Goal: Task Accomplishment & Management: Complete application form

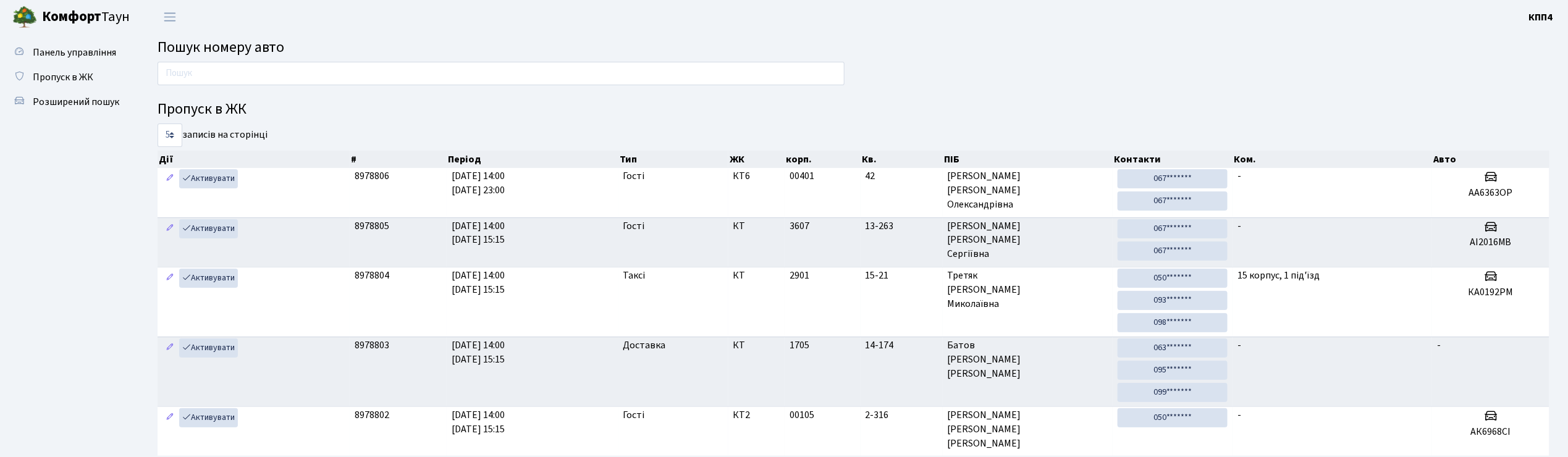
click at [97, 243] on ul "Панель управління Пропуск в ЖК Розширений пошук" at bounding box center [68, 418] width 124 height 755
click at [170, 73] on input "text" at bounding box center [501, 73] width 687 height 23
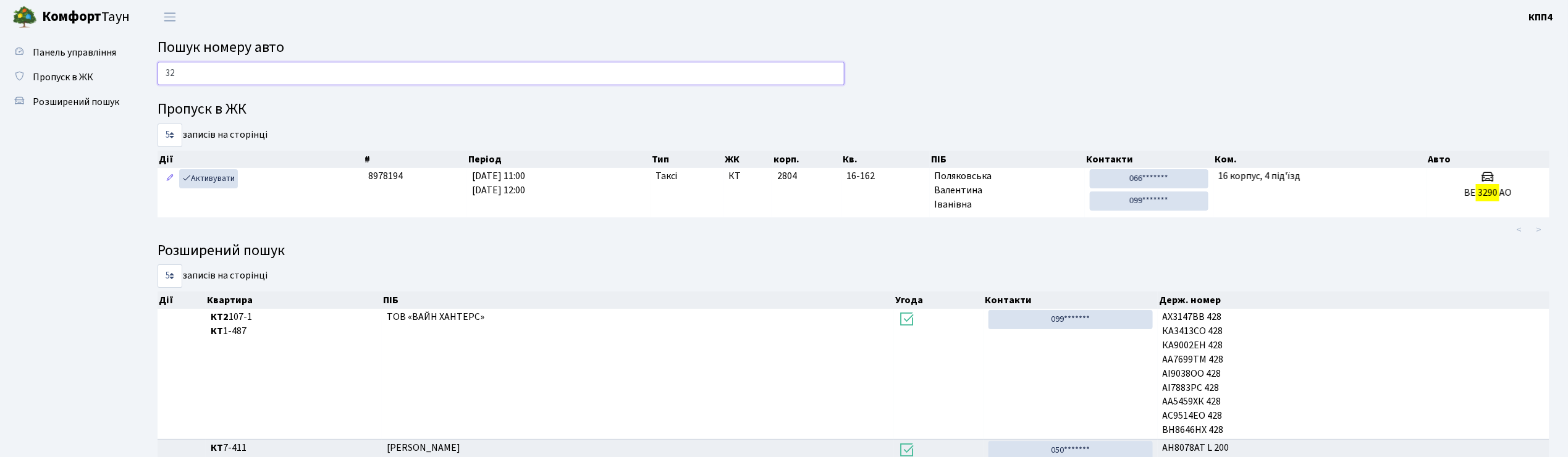
type input "3"
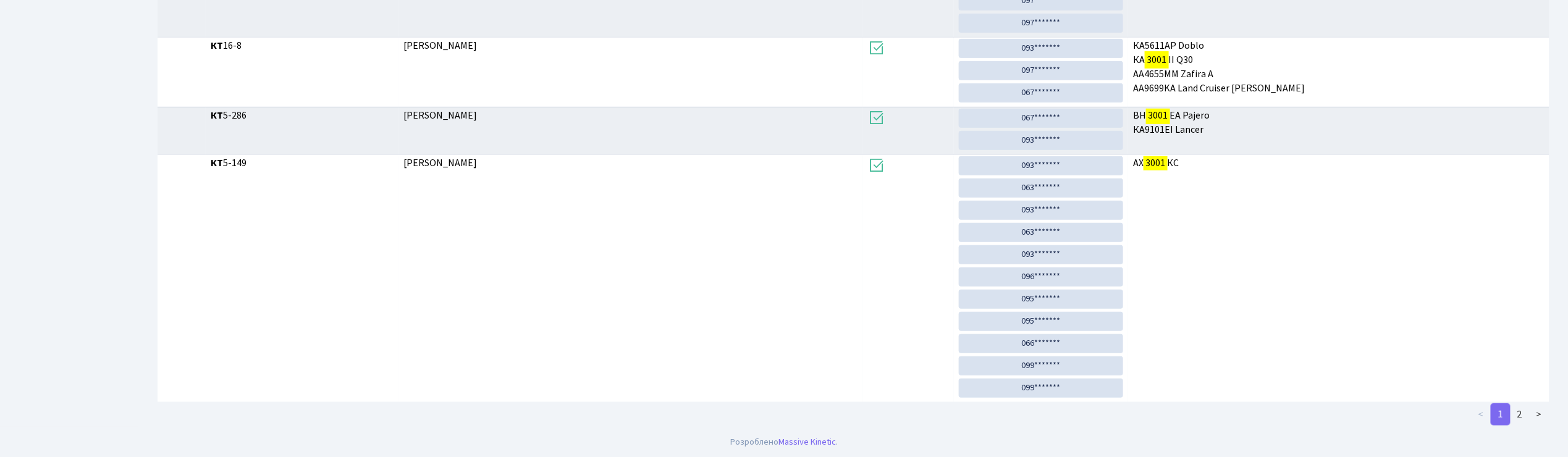
scroll to position [367, 0]
click at [1520, 406] on link "2" at bounding box center [1519, 414] width 20 height 22
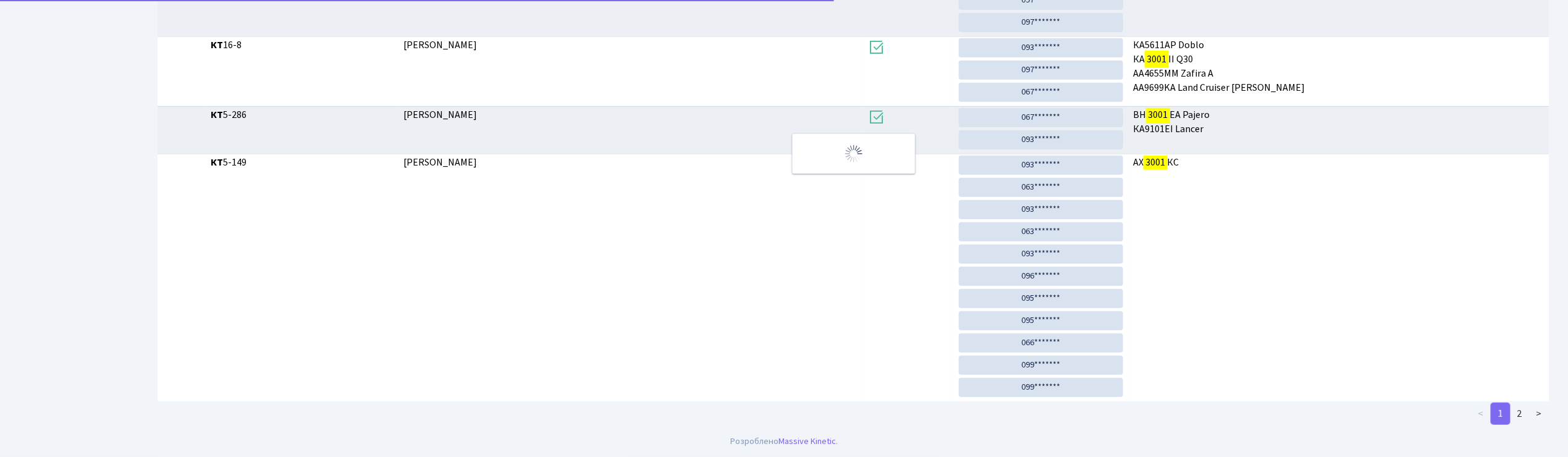
scroll to position [0, 0]
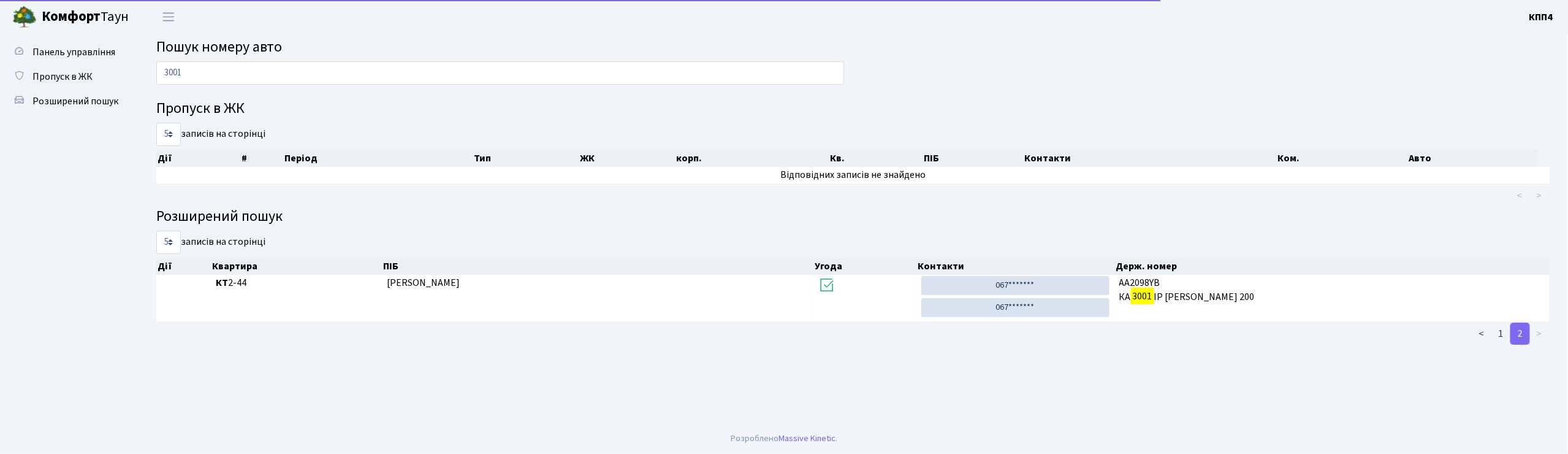
click at [1511, 415] on main "Пошук номеру авто 3001 Пропуск в ЖК 5 10 25 50 записів на сторінці Дії # Період…" at bounding box center [853, 228] width 1430 height 390
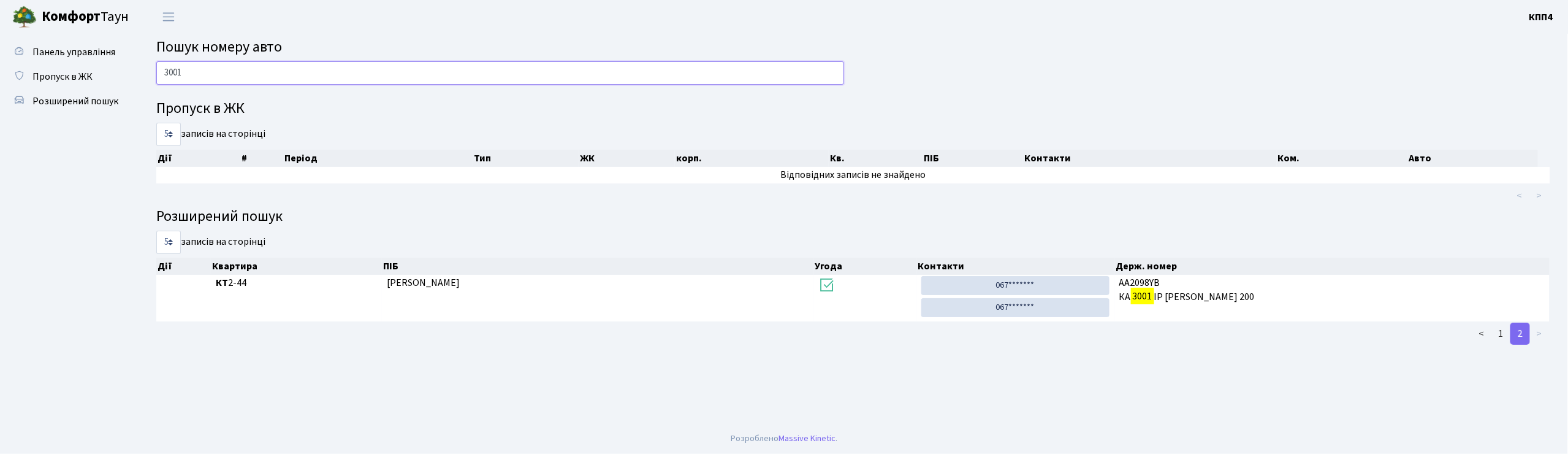
click at [199, 72] on input "3001" at bounding box center [500, 73] width 688 height 23
type input "3"
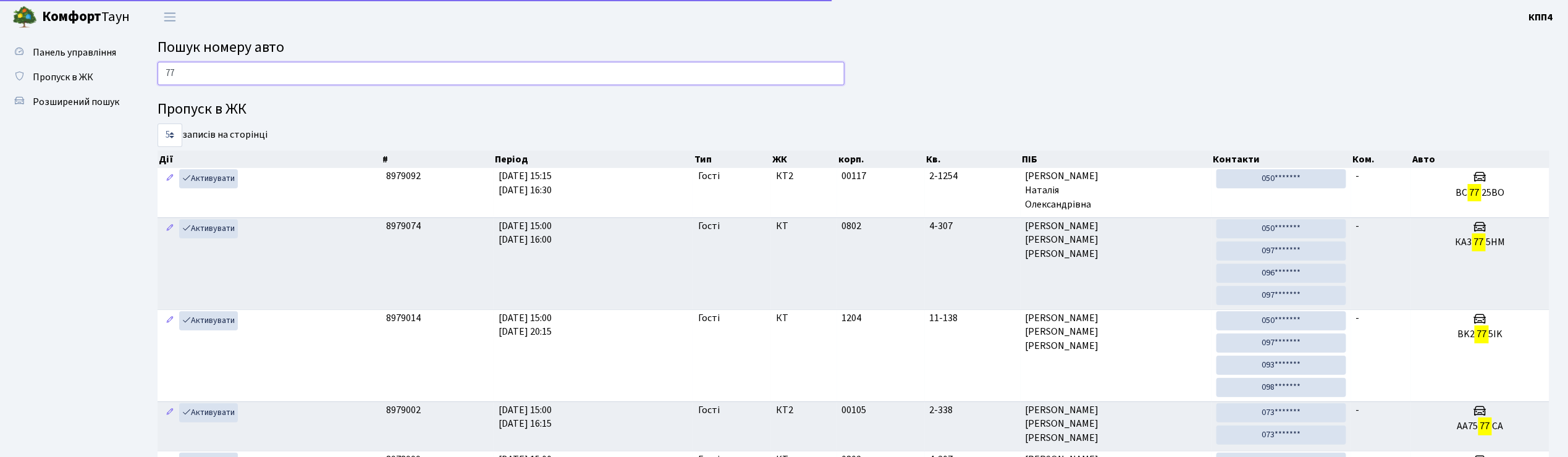
type input "7"
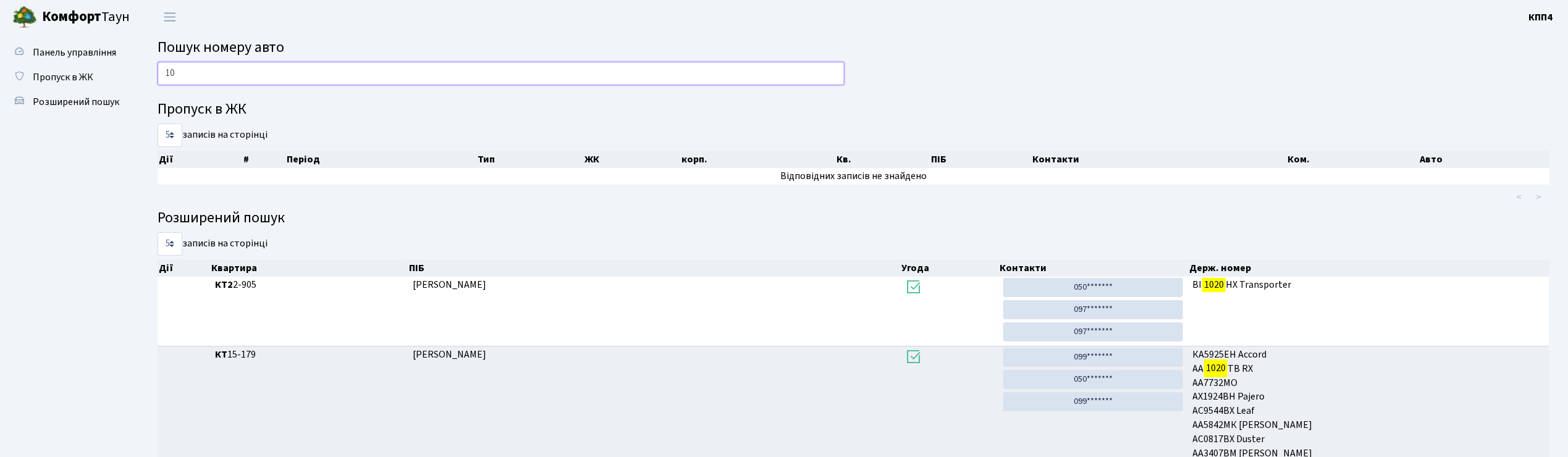
type input "1"
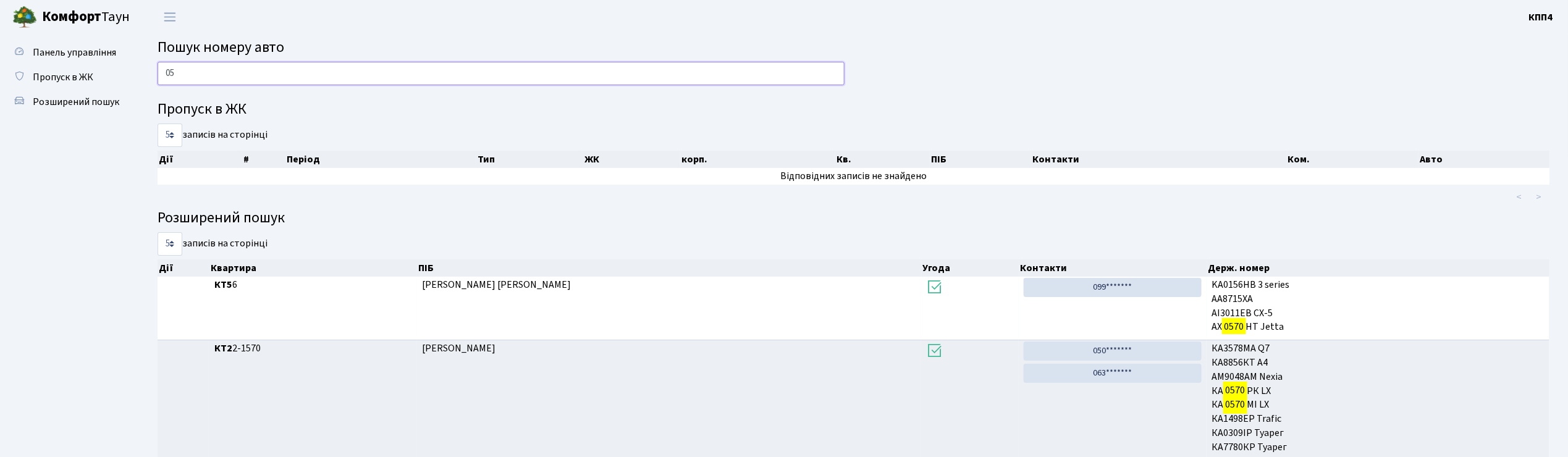
type input "0"
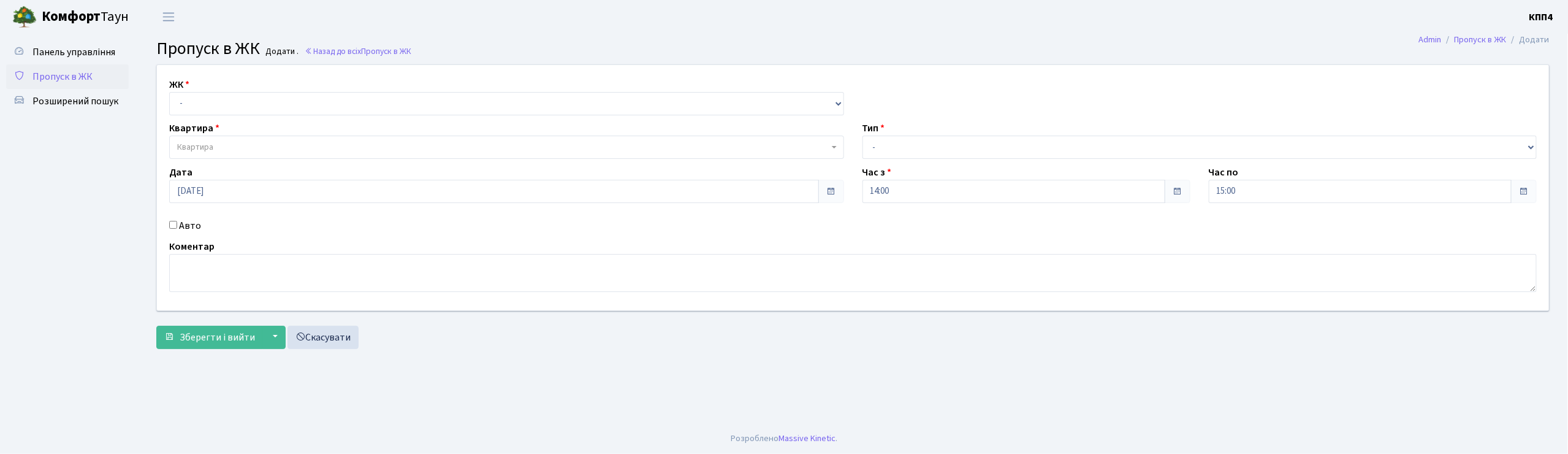
click at [172, 226] on input "Авто" at bounding box center [173, 224] width 8 height 8
checkbox input "true"
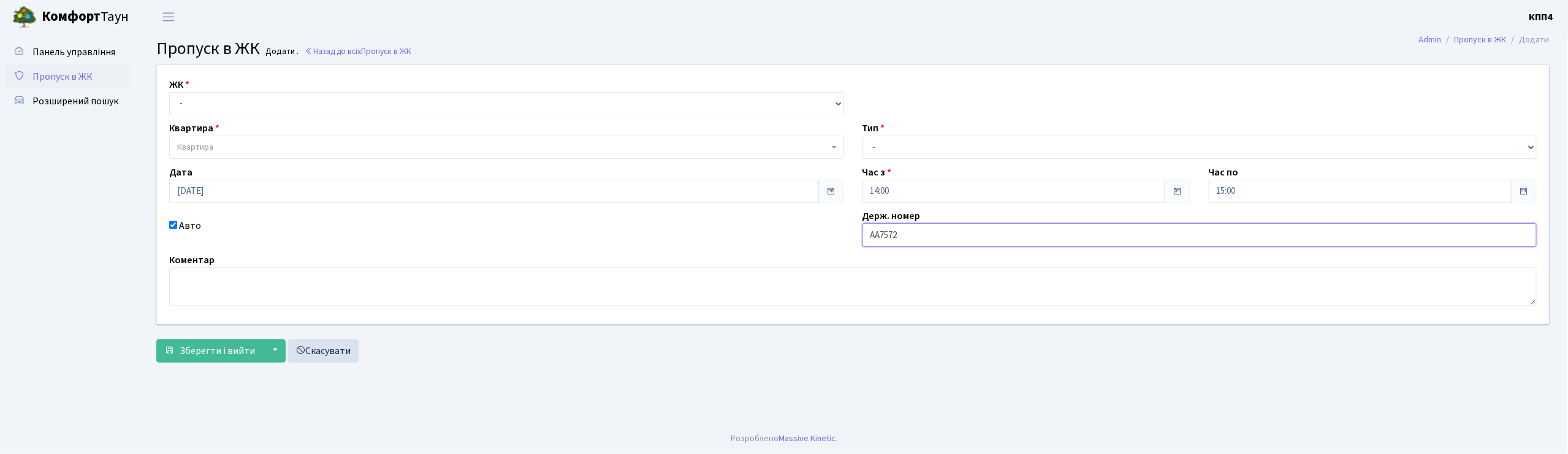
type input "АА7572ЕІ"
click at [193, 96] on select "- КТ, вул. Регенераторна, 4 КТ2, просп. Соборності, 17 КТ3, вул. Березнева, 16 …" at bounding box center [506, 104] width 675 height 23
select select "271"
click at [169, 92] on select "- КТ, вул. Регенераторна, 4 КТ2, просп. Соборності, 17 КТ3, вул. Березнева, 16 …" at bounding box center [506, 104] width 675 height 23
select select
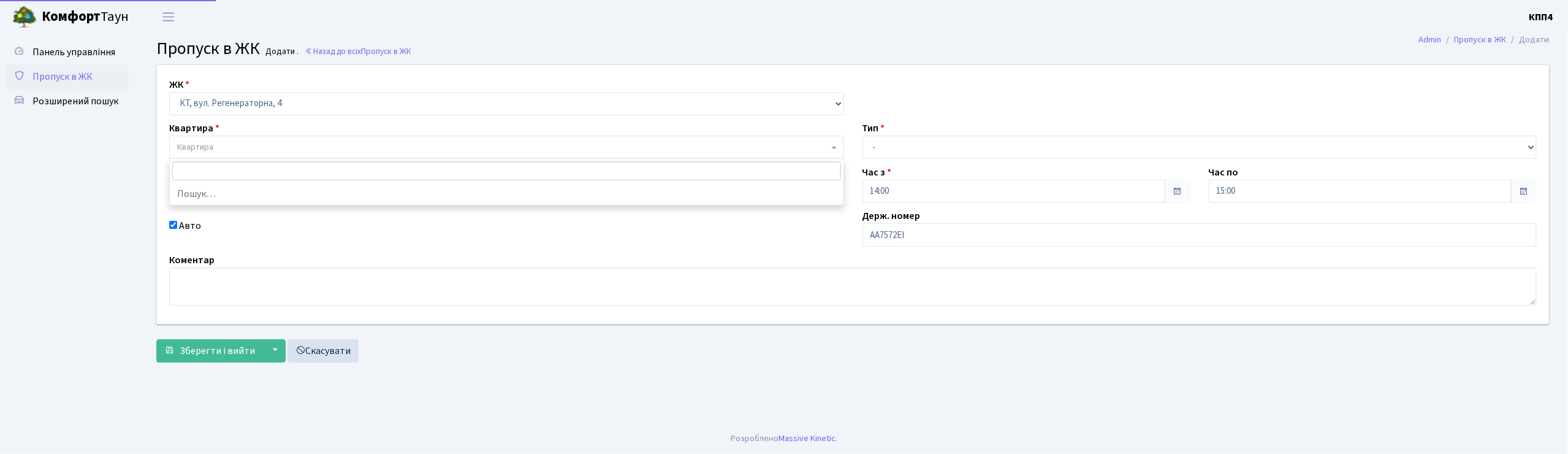
click at [201, 142] on span "Квартира" at bounding box center [195, 147] width 36 height 12
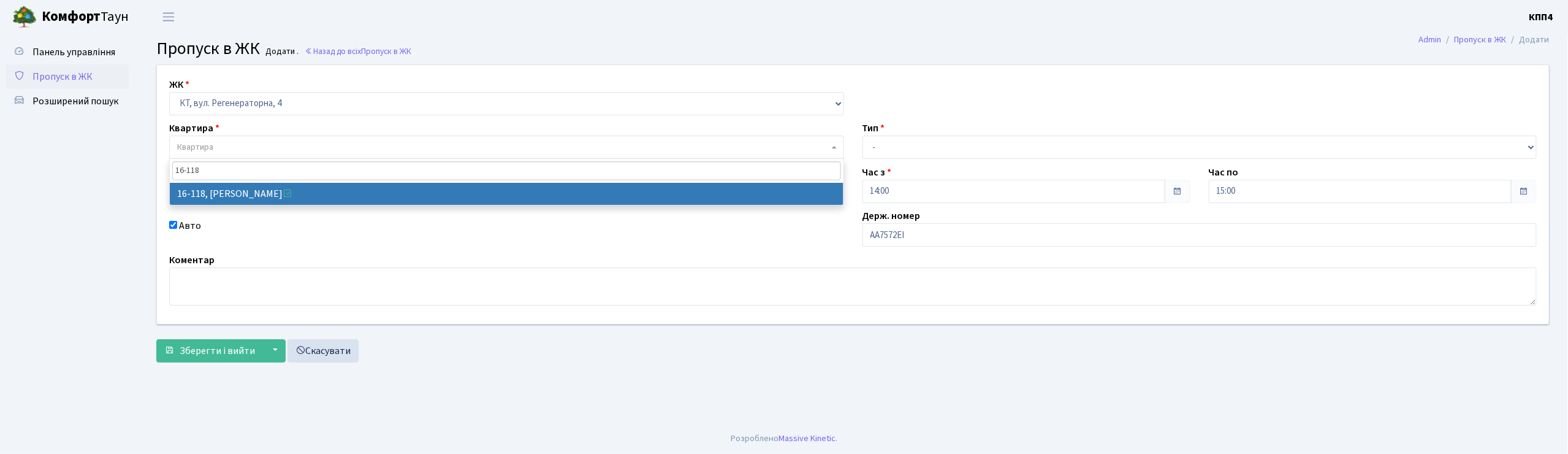
type input "16-118"
select select "8679"
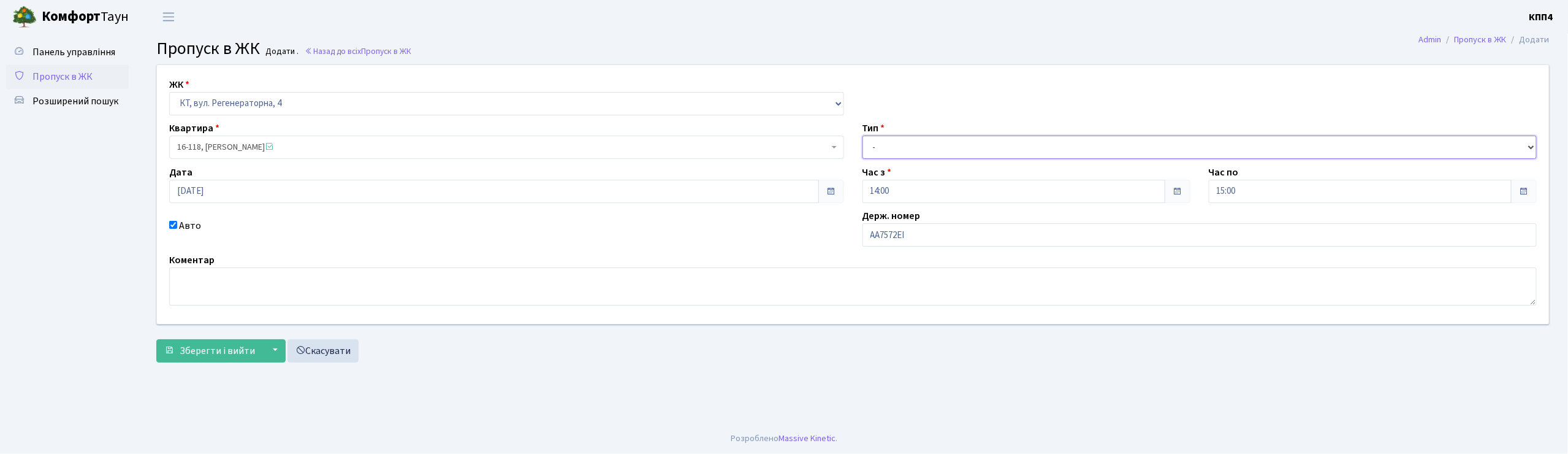
click at [909, 149] on select "- Доставка Таксі Гості Сервіс" at bounding box center [1200, 147] width 675 height 23
select select "2"
click at [862, 136] on select "- Доставка Таксі Гості Сервіс" at bounding box center [1200, 147] width 675 height 23
click at [186, 353] on span "Зберегти і вийти" at bounding box center [217, 350] width 75 height 14
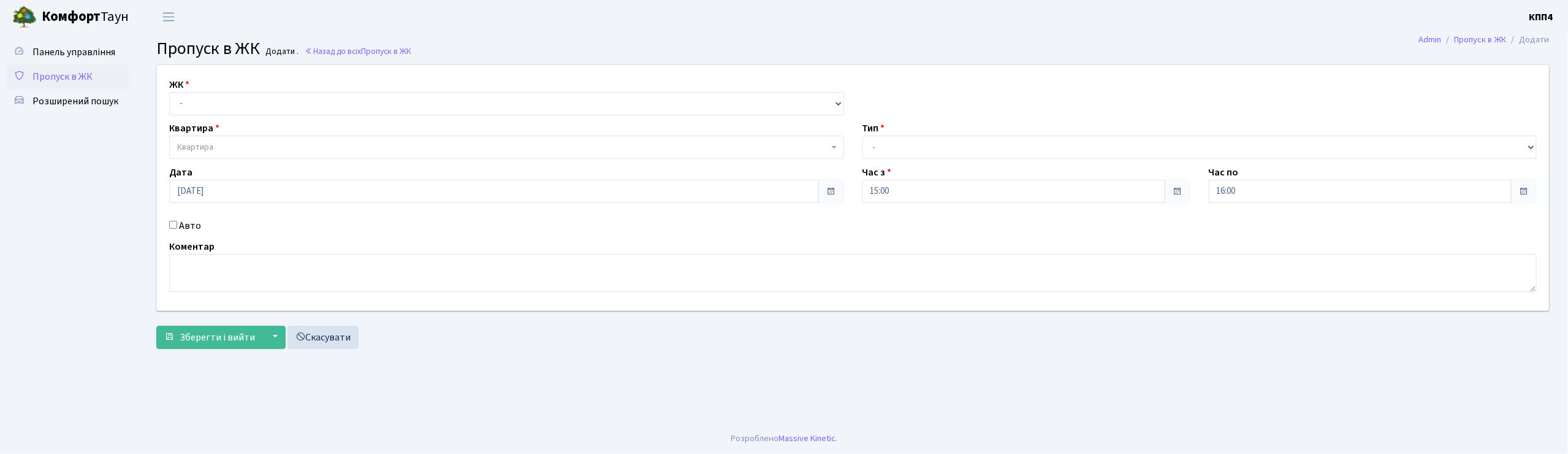
click at [174, 228] on input "Авто" at bounding box center [173, 224] width 8 height 8
checkbox input "true"
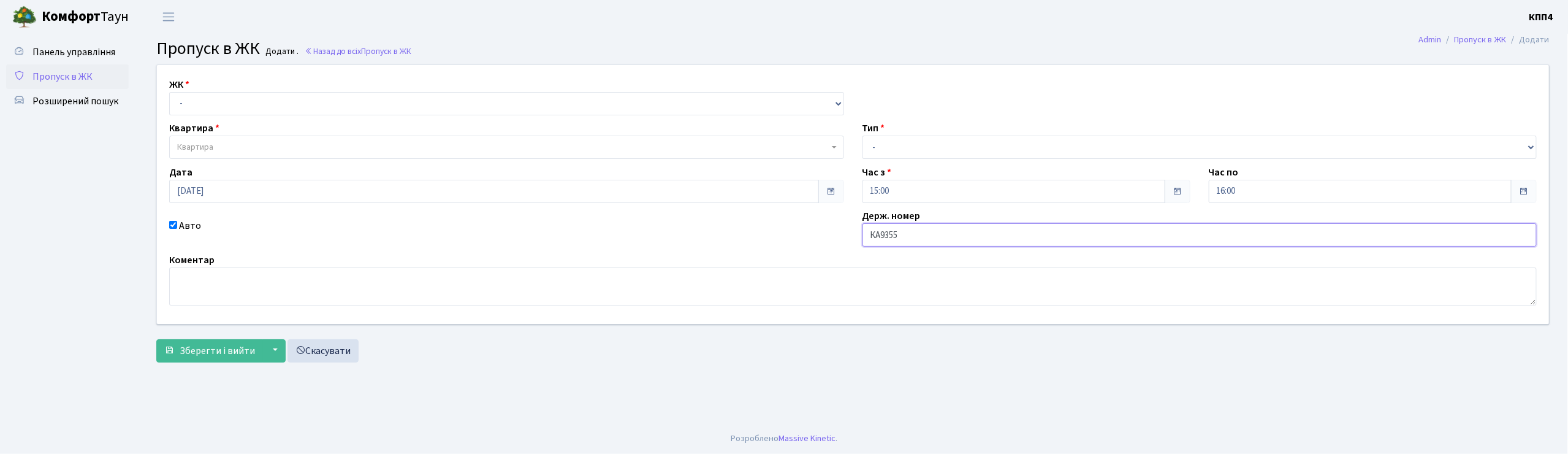
type input "КА9355ВВ"
click at [238, 99] on select "- КТ, вул. Регенераторна, 4 КТ2, просп. Соборності, 17 КТ3, вул. Березнева, 16 …" at bounding box center [506, 104] width 675 height 23
select select "271"
click at [169, 92] on select "- КТ, вул. Регенераторна, 4 КТ2, просп. Соборності, 17 КТ3, вул. Березнева, 16 …" at bounding box center [506, 104] width 675 height 23
select select
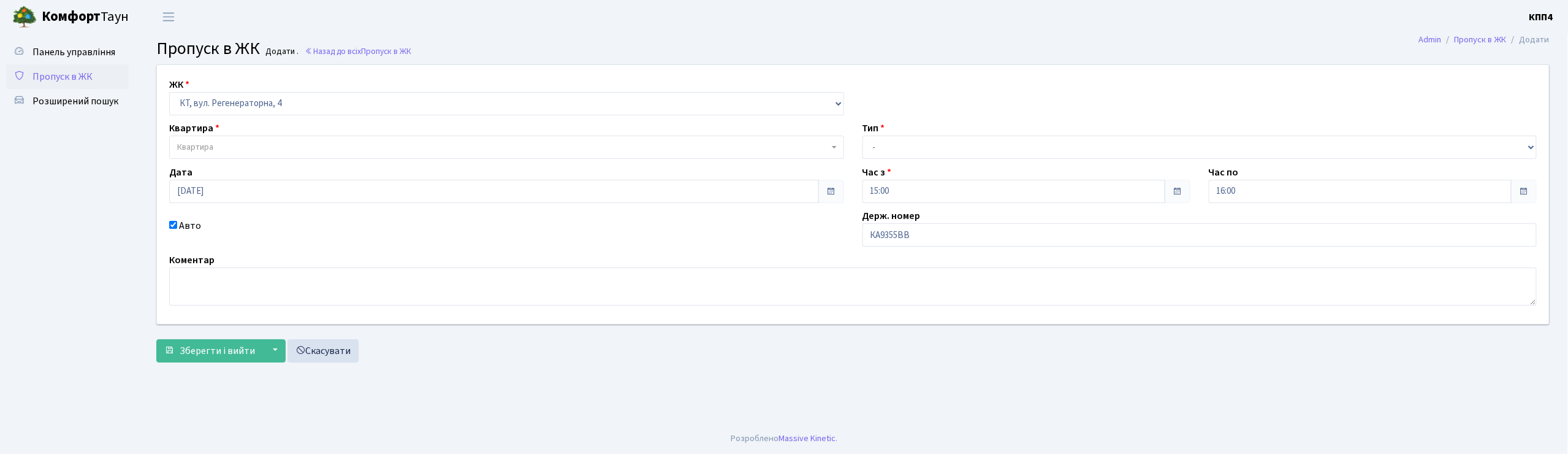
click at [226, 150] on span "Квартира" at bounding box center [503, 147] width 652 height 12
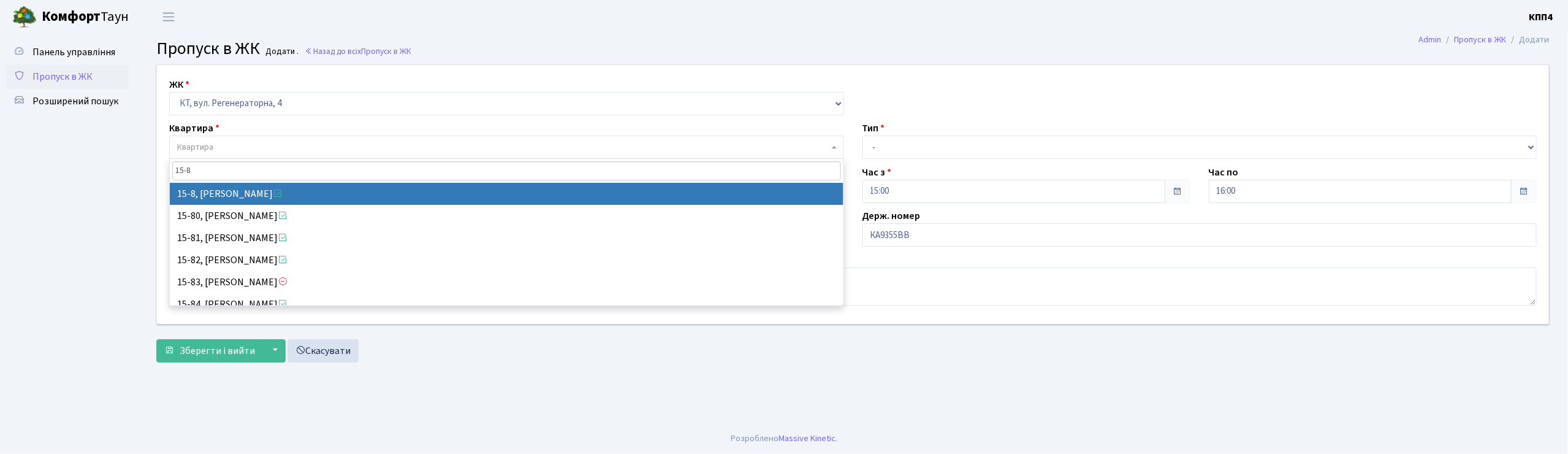
type input "15-8"
select select "8783"
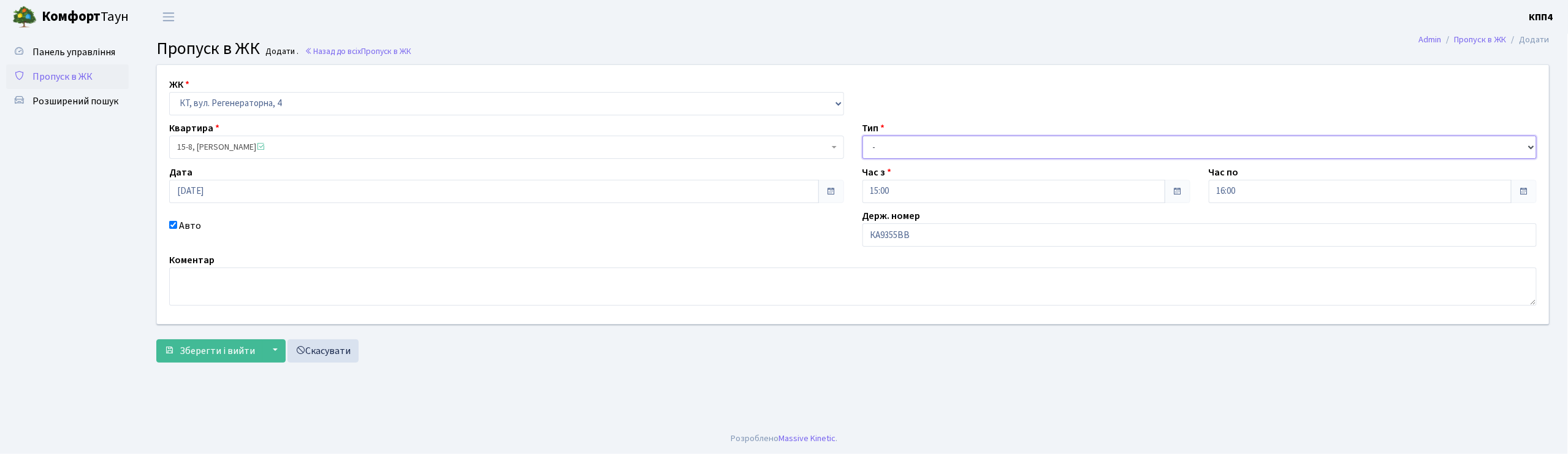
click at [879, 145] on select "- Доставка Таксі Гості Сервіс" at bounding box center [1200, 147] width 675 height 23
select select "2"
click at [862, 136] on select "- Доставка Таксі Гості Сервіс" at bounding box center [1200, 147] width 675 height 23
click at [218, 350] on span "Зберегти і вийти" at bounding box center [217, 350] width 75 height 14
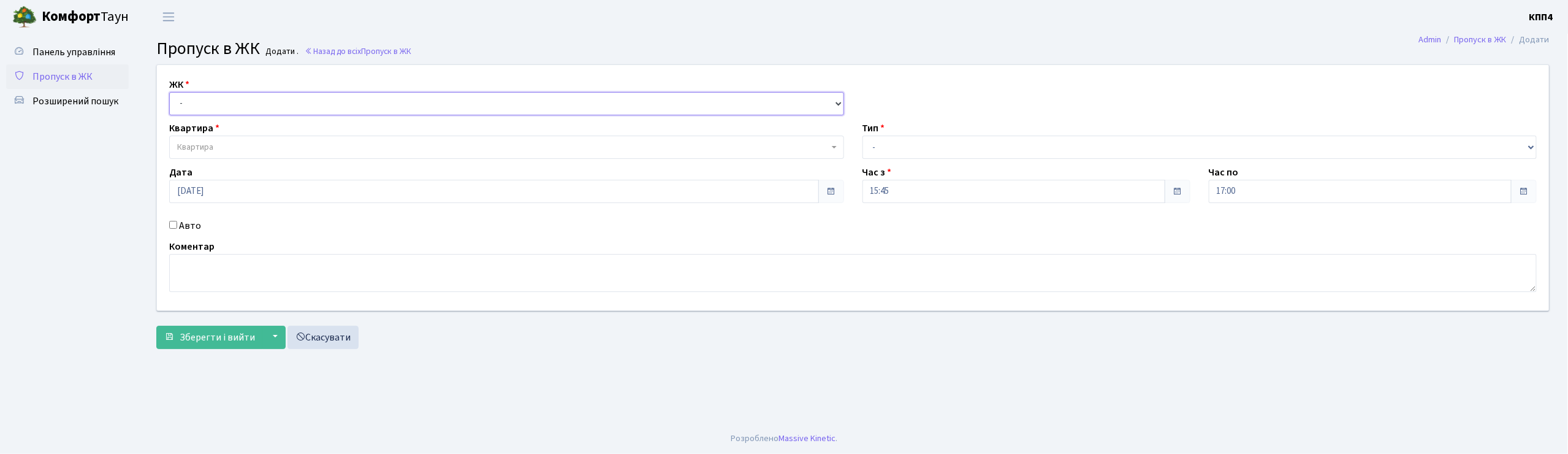
click at [181, 106] on select "- КТ, вул. Регенераторна, 4 КТ2, просп. [STREET_ADDRESS] [STREET_ADDRESS] [PERS…" at bounding box center [506, 104] width 675 height 23
select select "271"
click at [169, 92] on select "- КТ, вул. Регенераторна, 4 КТ2, просп. Соборності, 17 КТ3, вул. Березнева, 16 …" at bounding box center [506, 104] width 675 height 23
select select
click at [184, 138] on span "Квартира" at bounding box center [506, 147] width 675 height 23
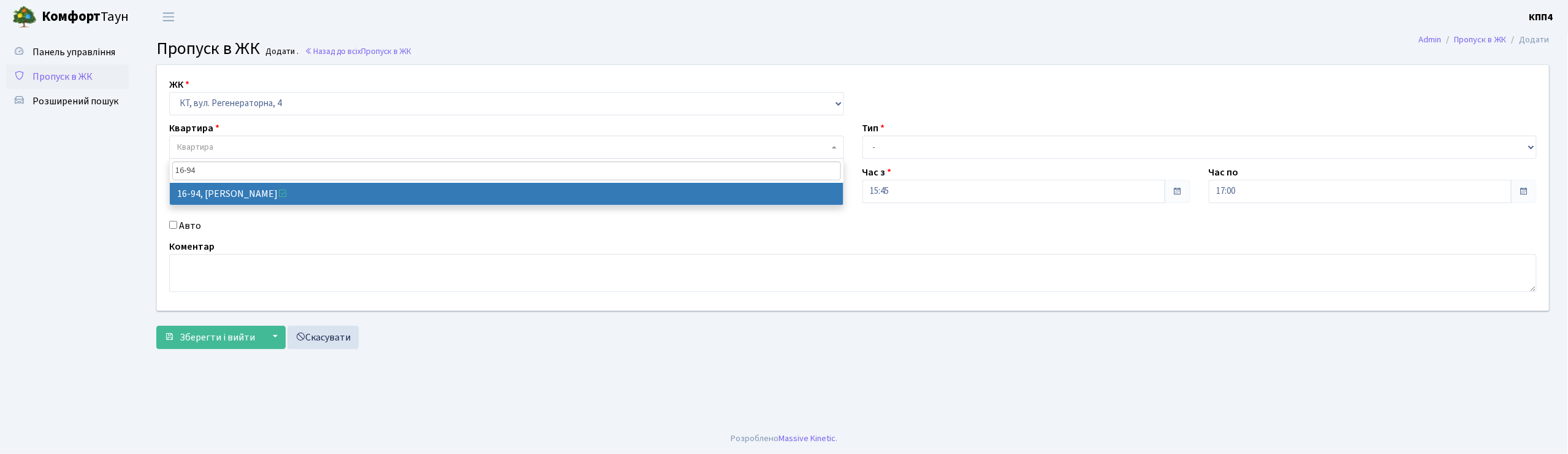
type input "16-94"
select select "8655"
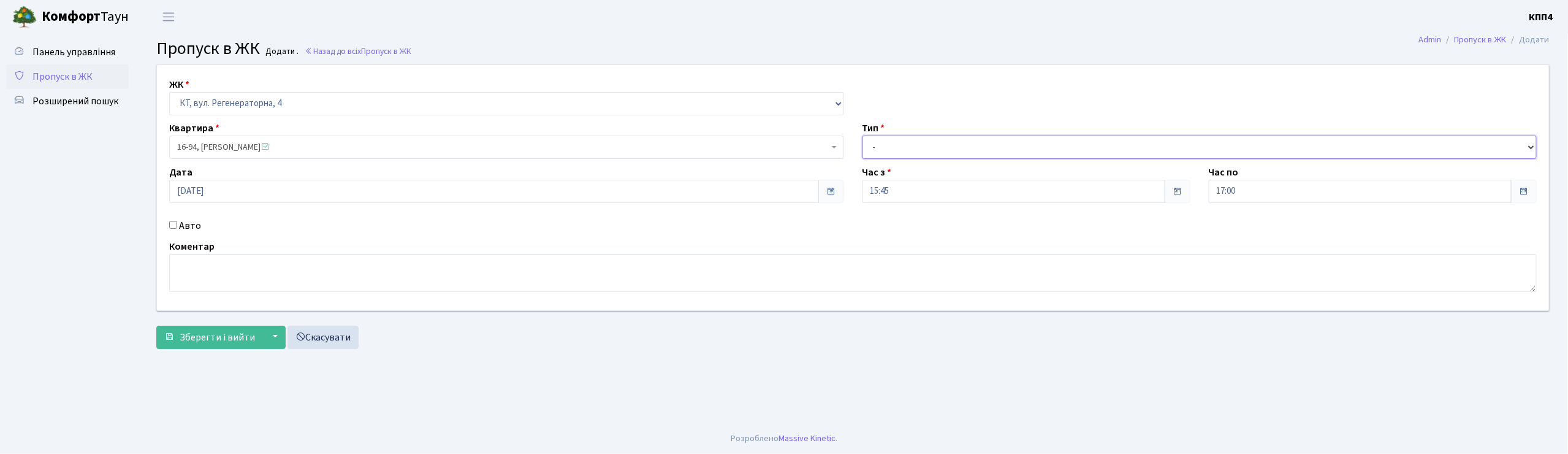
click at [887, 154] on select "- Доставка Таксі Гості Сервіс" at bounding box center [1200, 147] width 675 height 23
select select "1"
click at [862, 136] on select "- Доставка Таксі Гості Сервіс" at bounding box center [1200, 147] width 675 height 23
click at [238, 345] on button "Зберегти і вийти" at bounding box center [209, 338] width 107 height 23
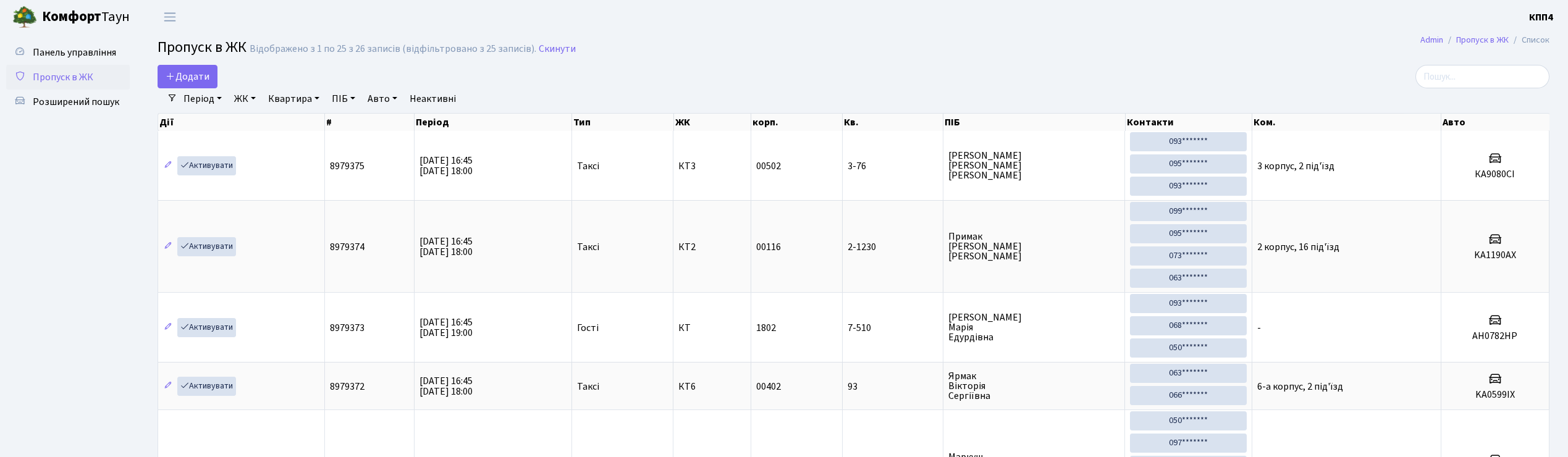
select select "25"
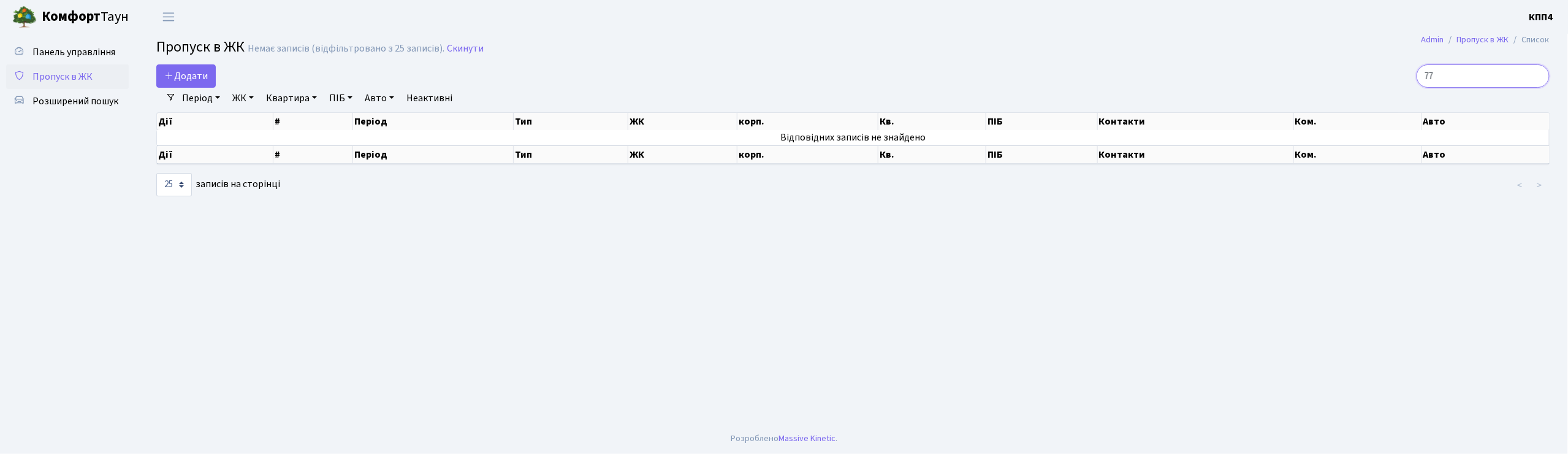
type input "7"
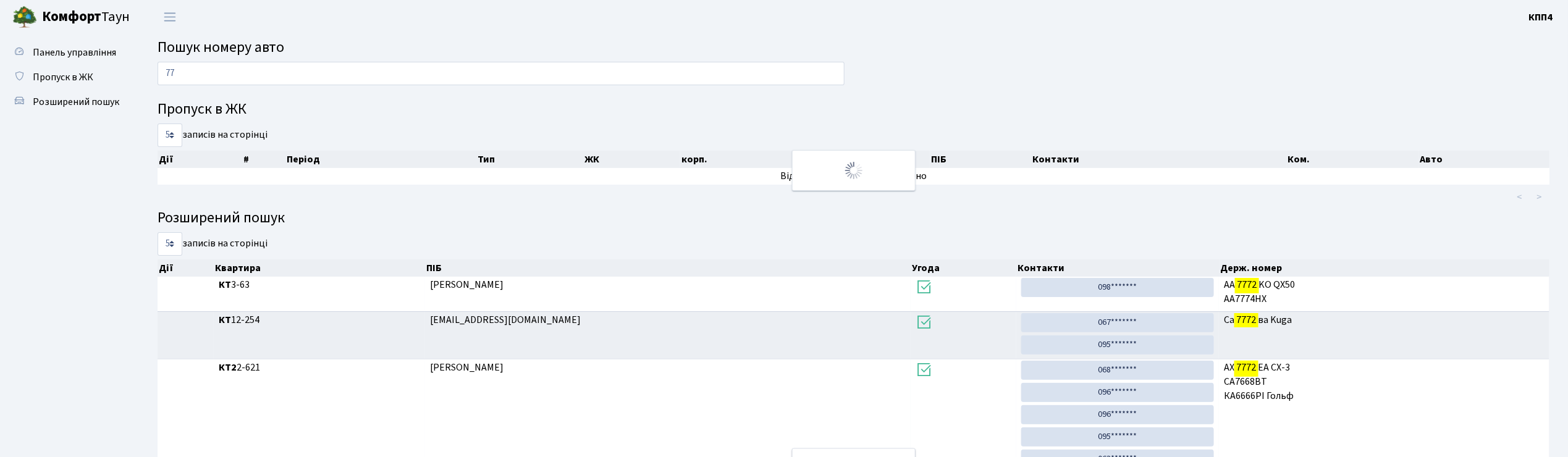
type input "7"
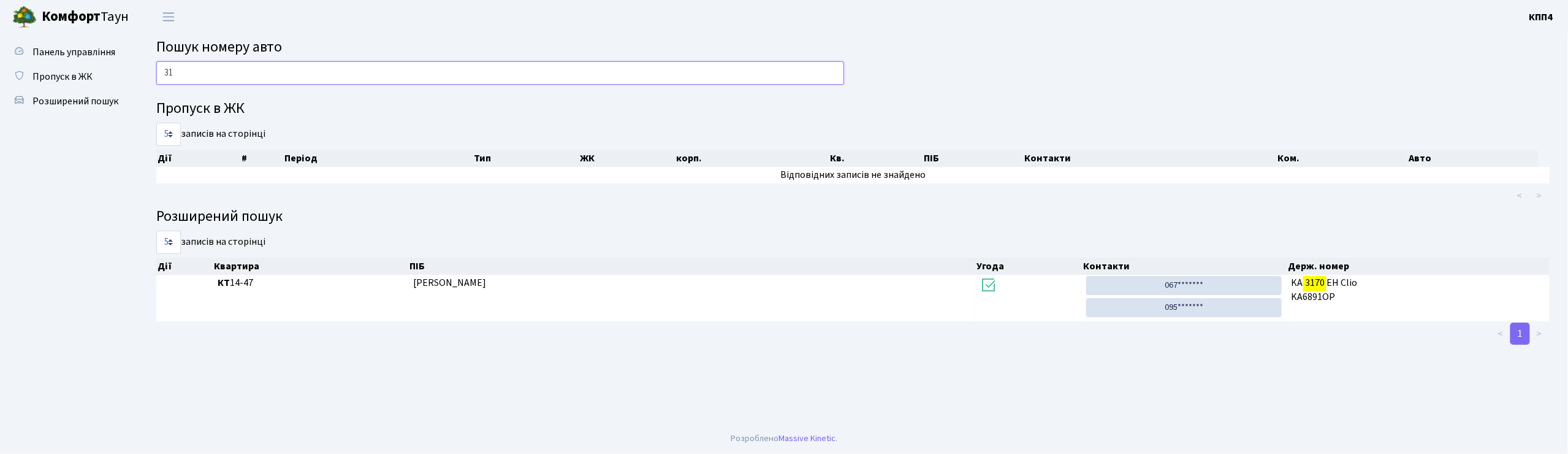
type input "3"
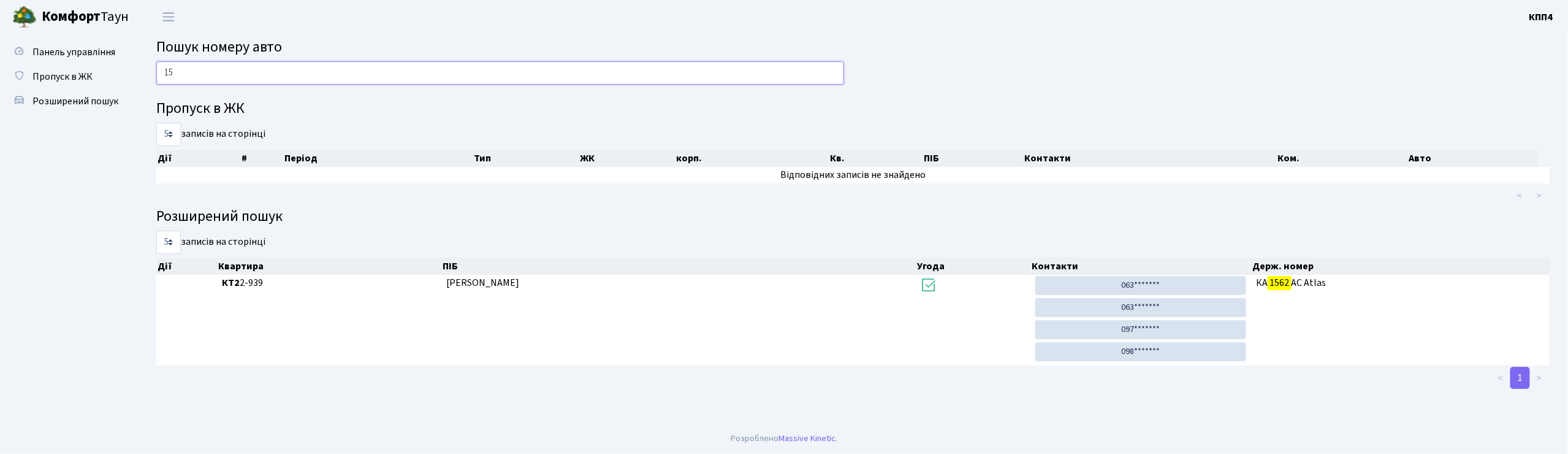
type input "1"
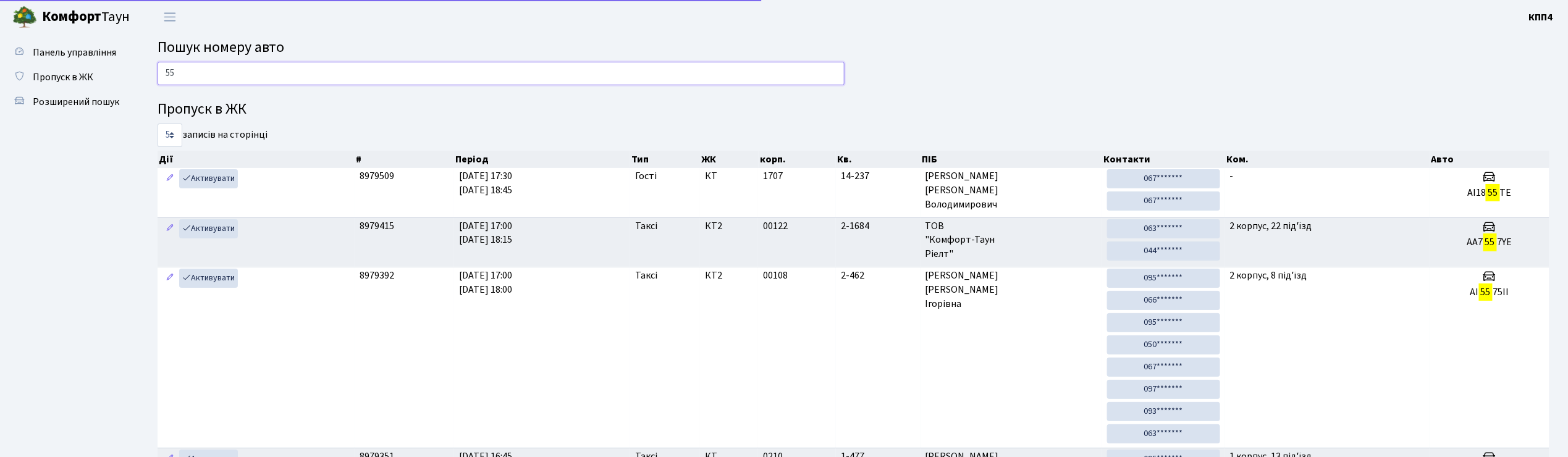
type input "5"
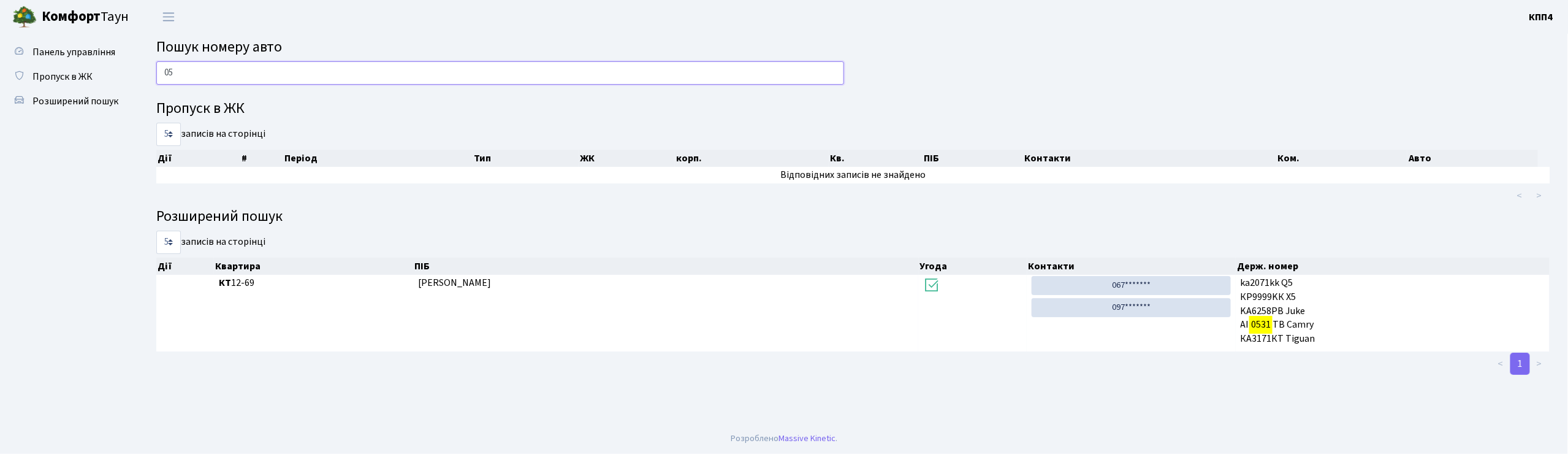
type input "0"
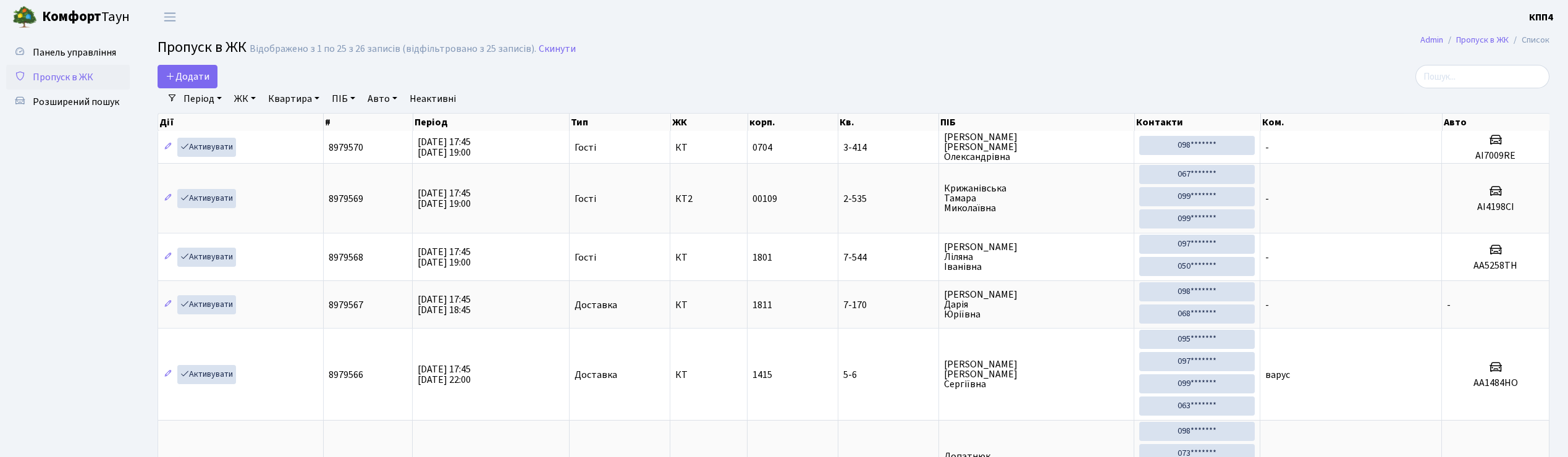
select select "25"
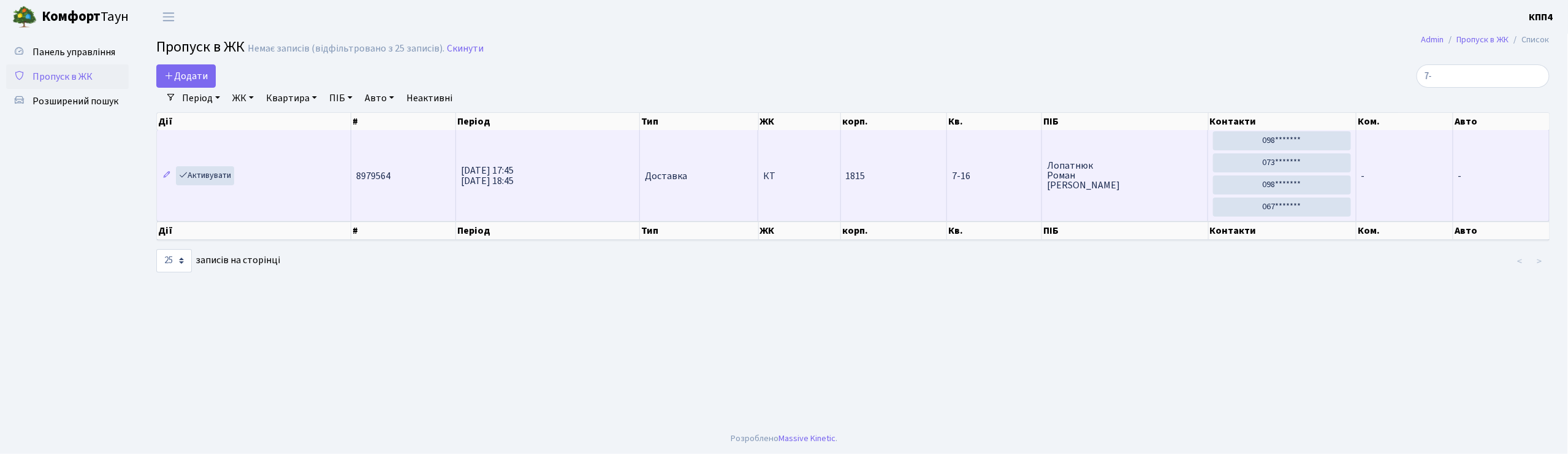
type input "7"
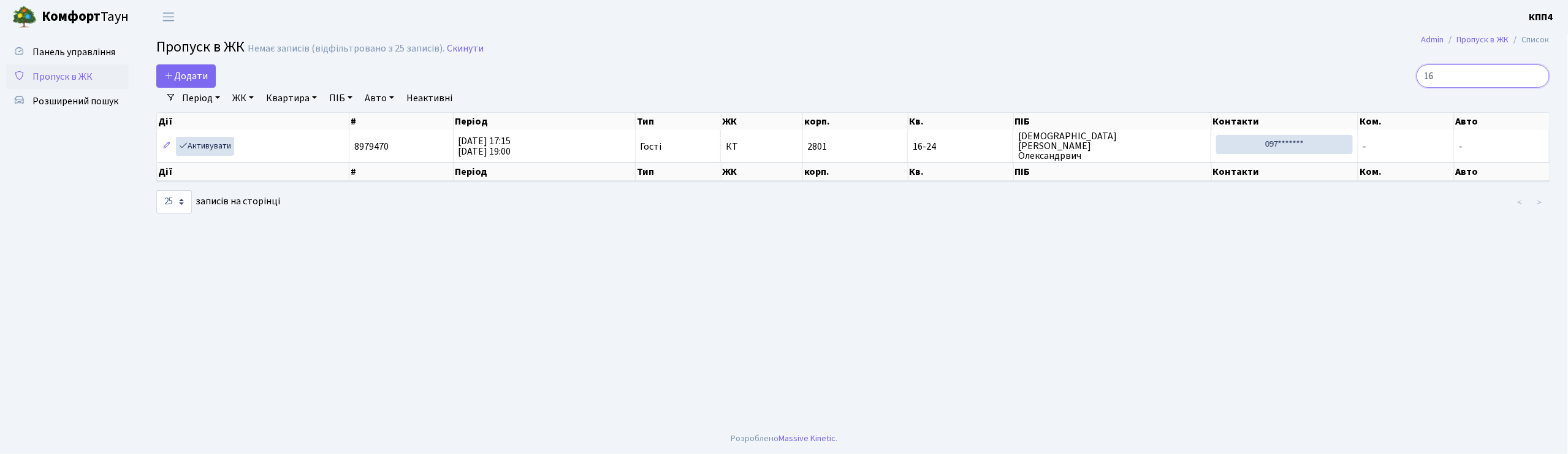
type input "1"
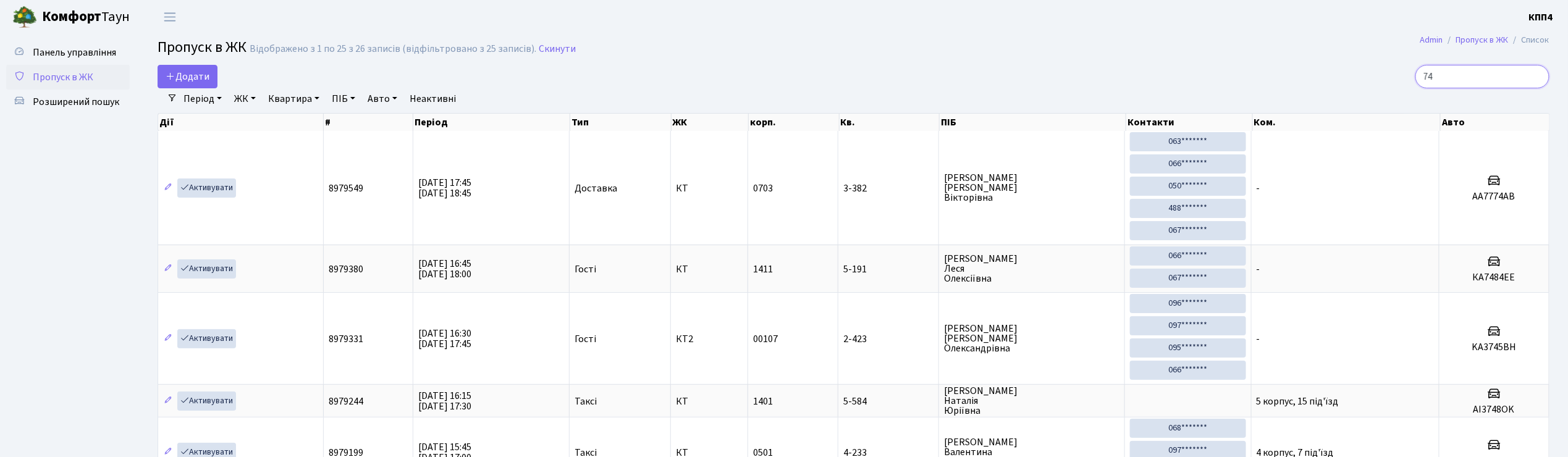
type input "7"
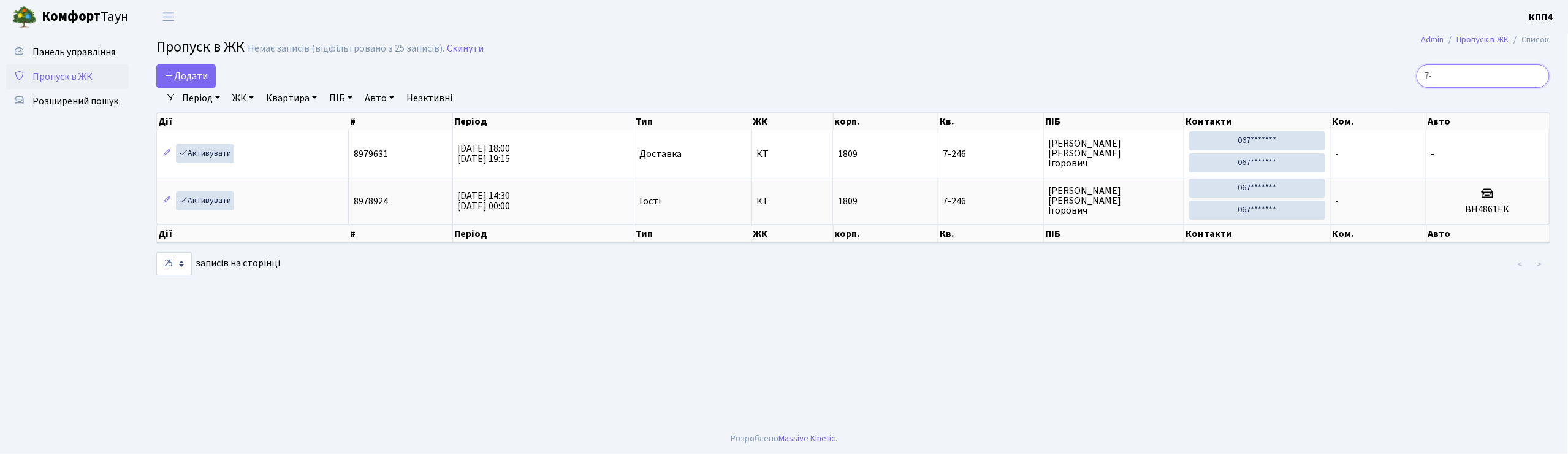
type input "7"
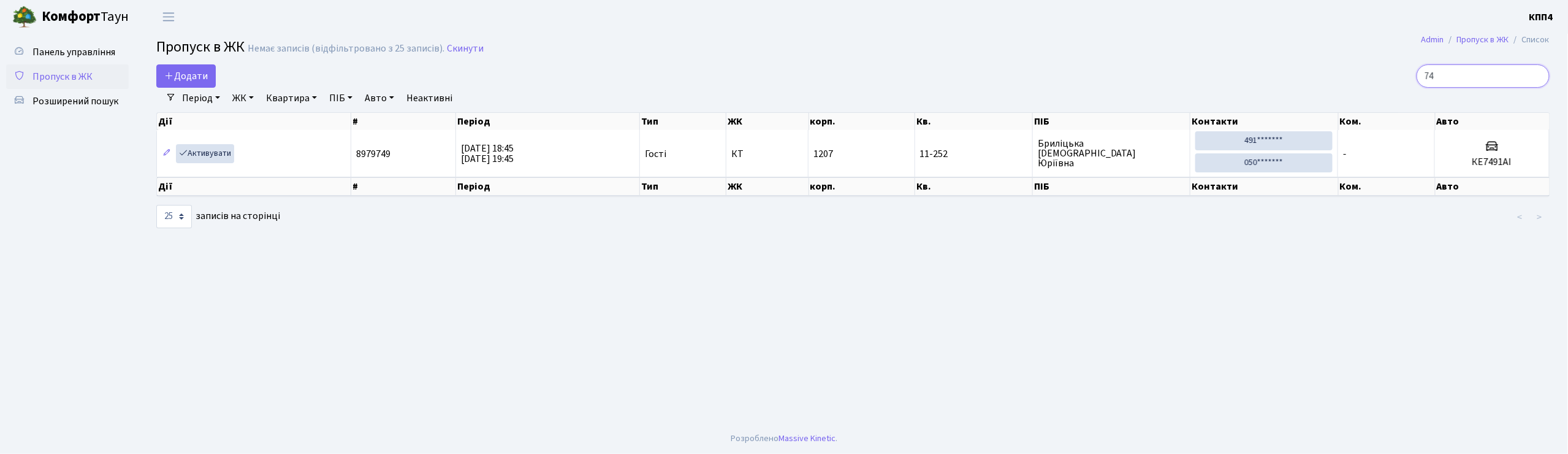
type input "7"
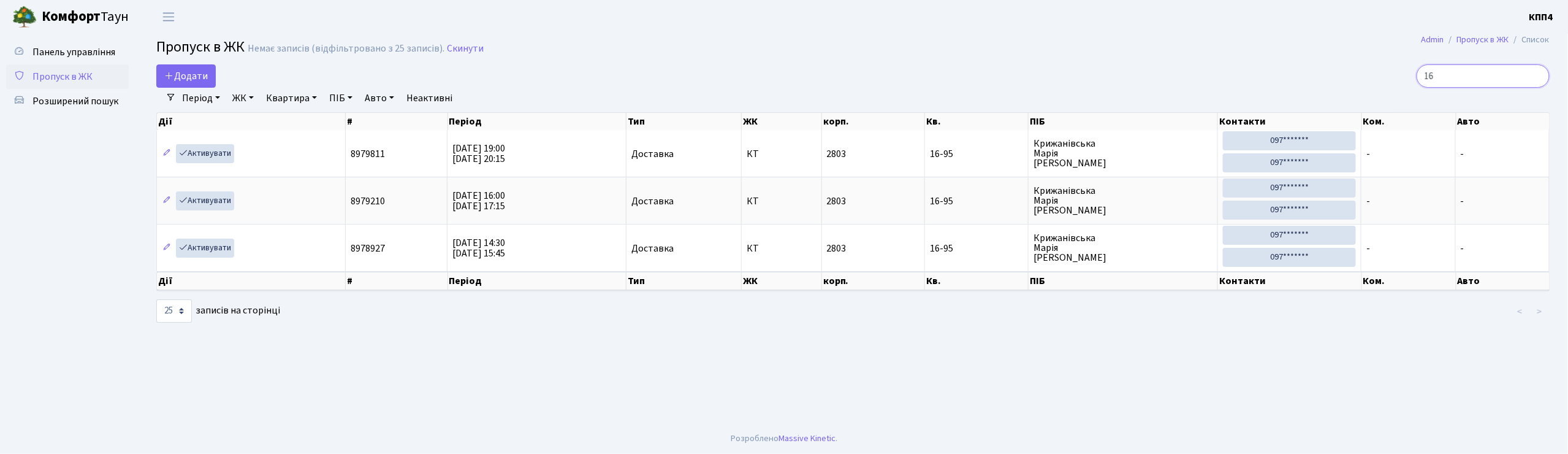
type input "1"
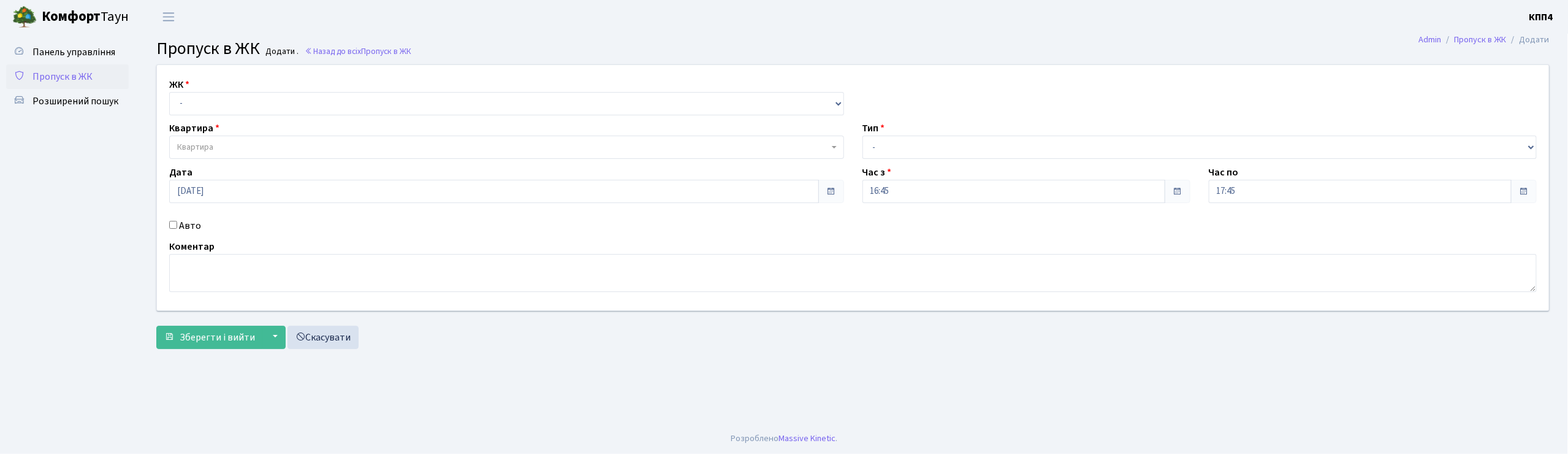
click at [172, 226] on input "Авто" at bounding box center [173, 224] width 8 height 8
checkbox input "true"
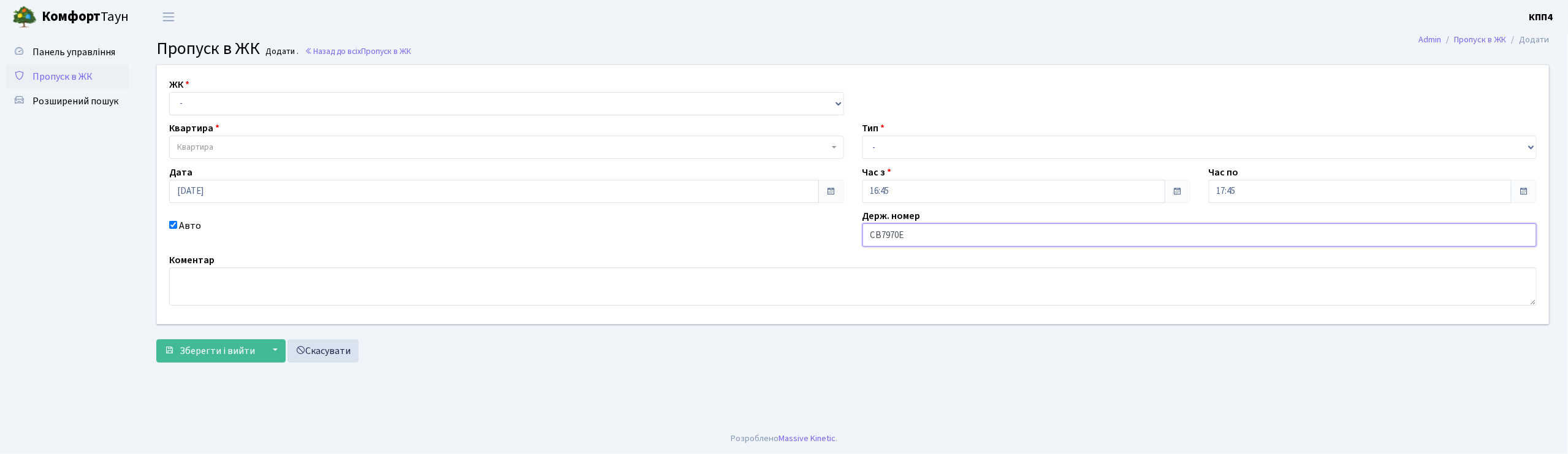
type input "СВ7970ЕН"
click at [201, 96] on select "- КТ, вул. Регенераторна, 4 КТ2, просп. [STREET_ADDRESS] [STREET_ADDRESS] [PERS…" at bounding box center [506, 104] width 675 height 23
select select "271"
click at [169, 92] on select "- КТ, вул. Регенераторна, 4 КТ2, просп. Соборності, 17 КТ3, вул. Березнева, 16 …" at bounding box center [506, 104] width 675 height 23
select select
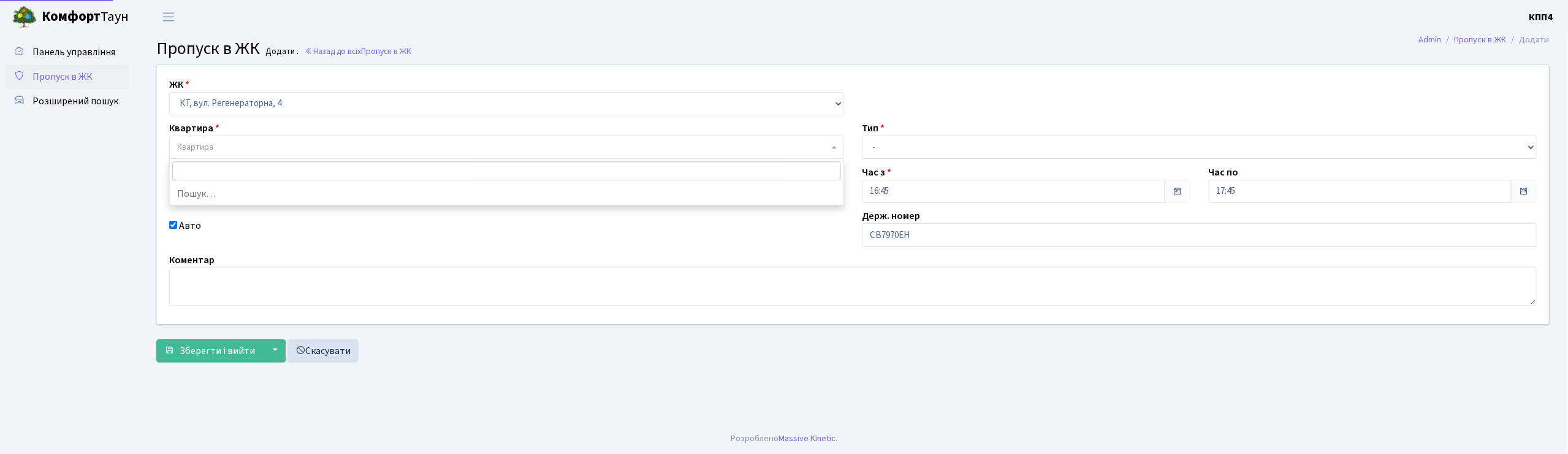
click at [209, 142] on span "Квартира" at bounding box center [195, 147] width 36 height 12
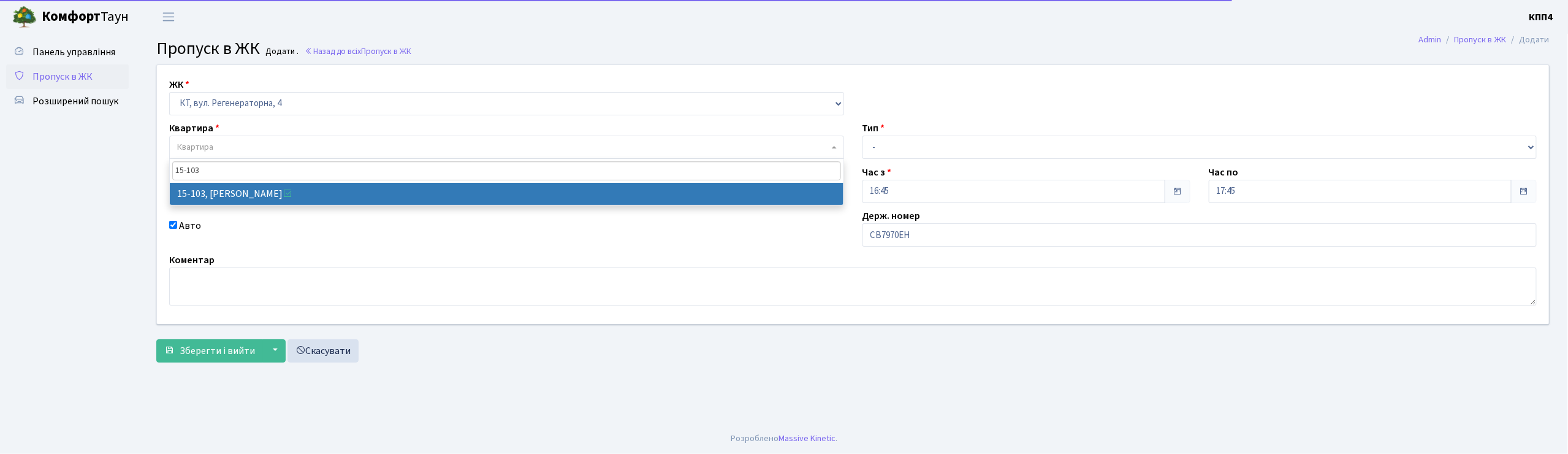
type input "15-103"
select select "8878"
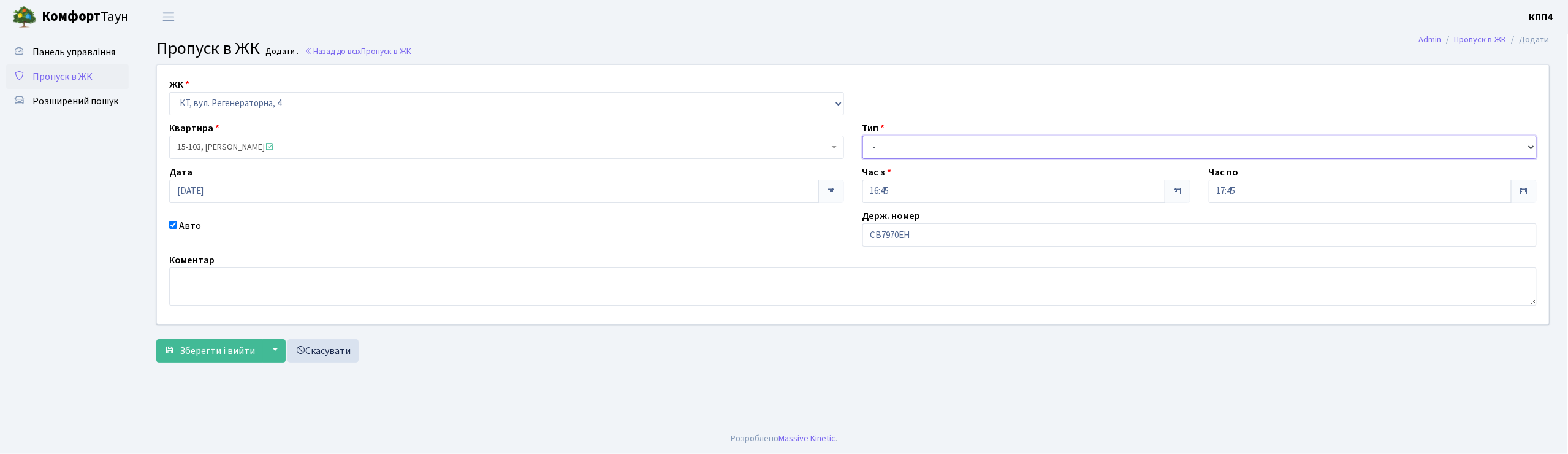
click at [900, 149] on select "- Доставка Таксі Гості Сервіс" at bounding box center [1200, 147] width 675 height 23
select select "2"
click at [862, 136] on select "- Доставка Таксі Гості Сервіс" at bounding box center [1200, 147] width 675 height 23
click at [216, 352] on span "Зберегти і вийти" at bounding box center [217, 350] width 75 height 14
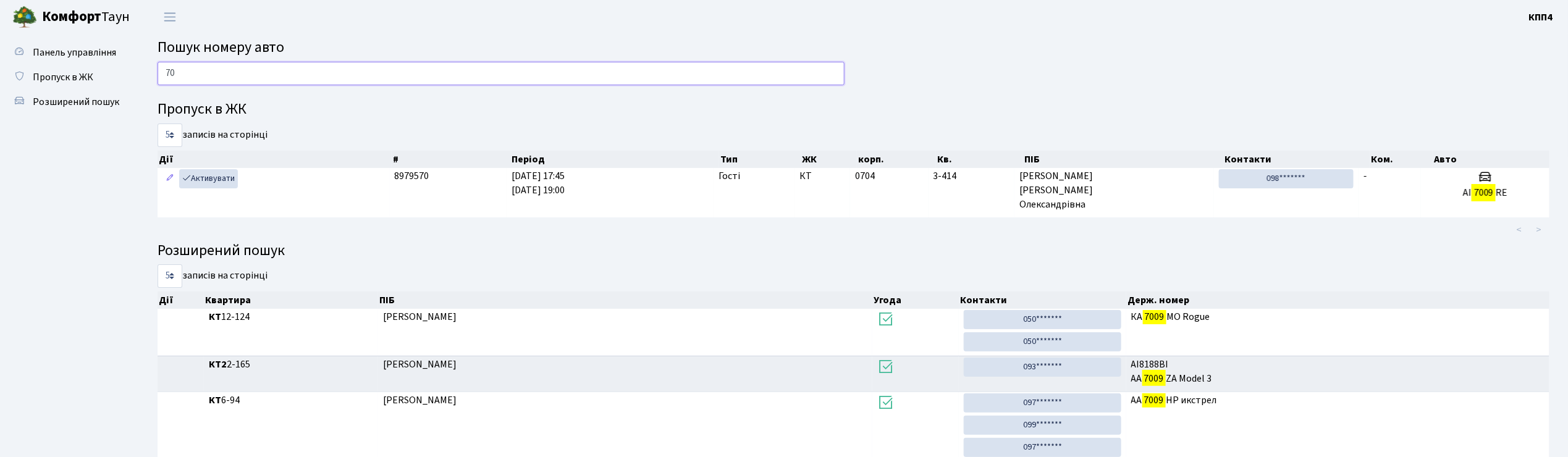
type input "7"
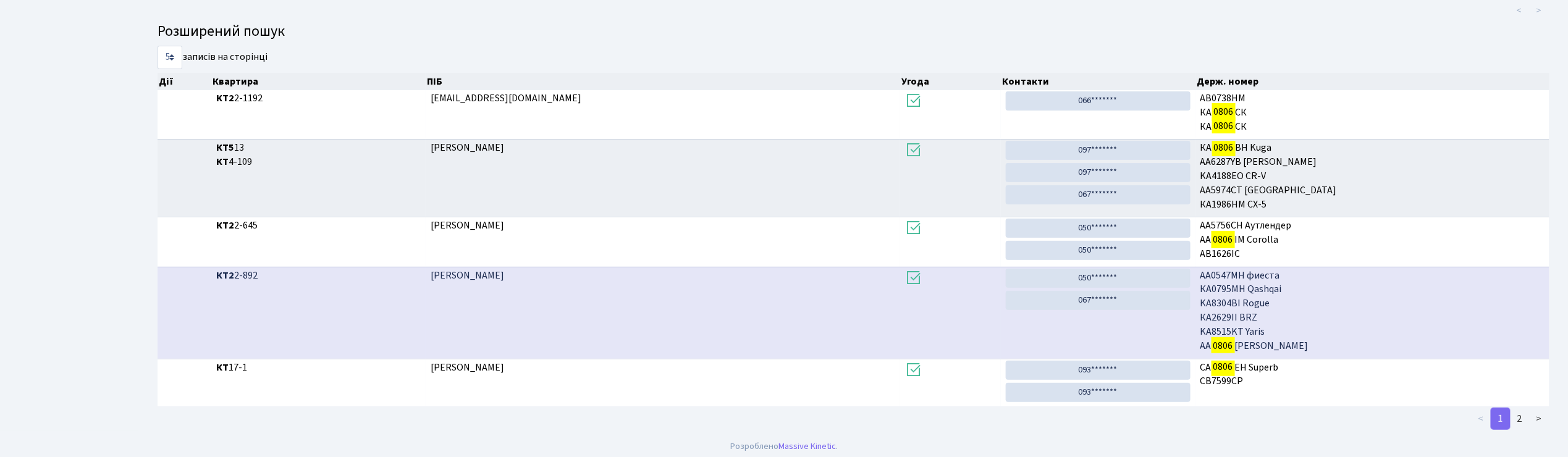
scroll to position [193, 0]
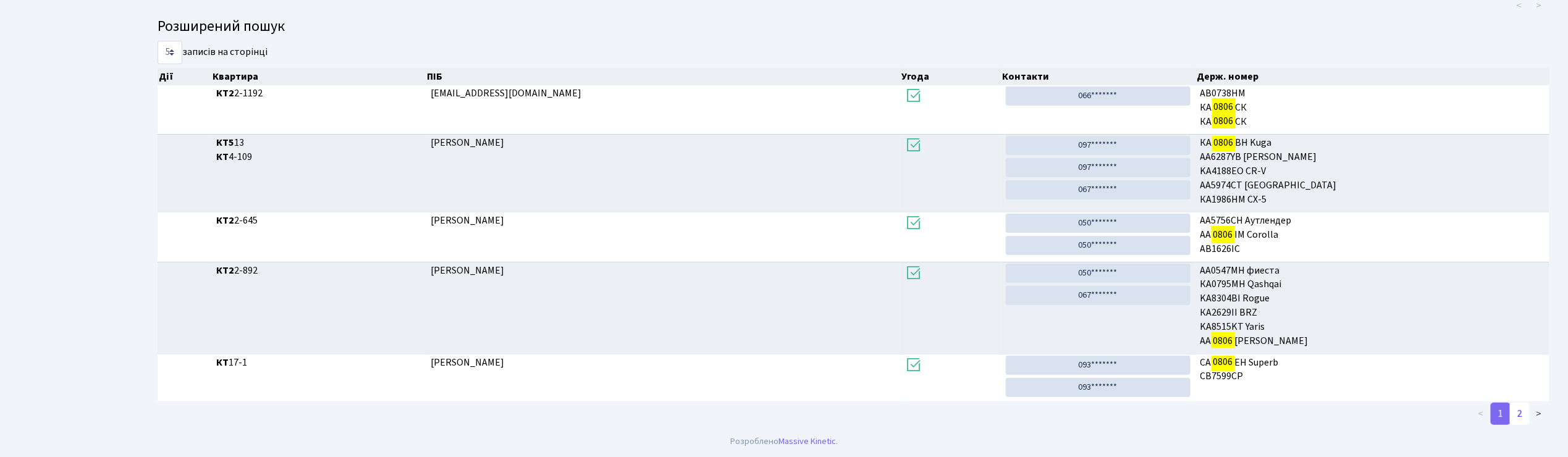
click at [1514, 412] on link "2" at bounding box center [1519, 414] width 20 height 22
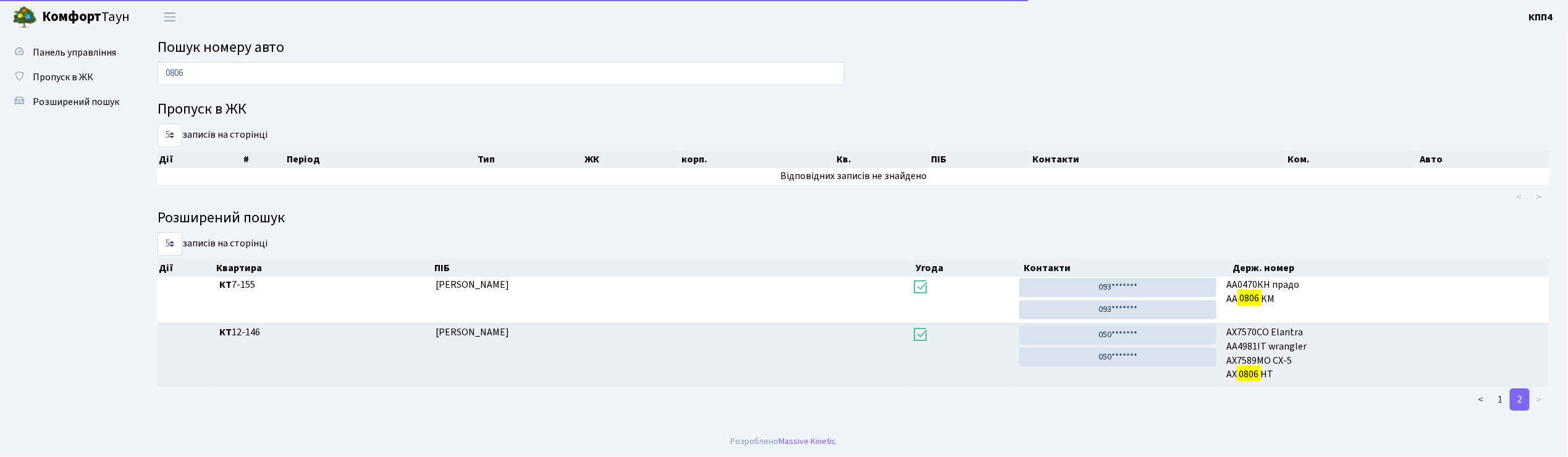
scroll to position [0, 0]
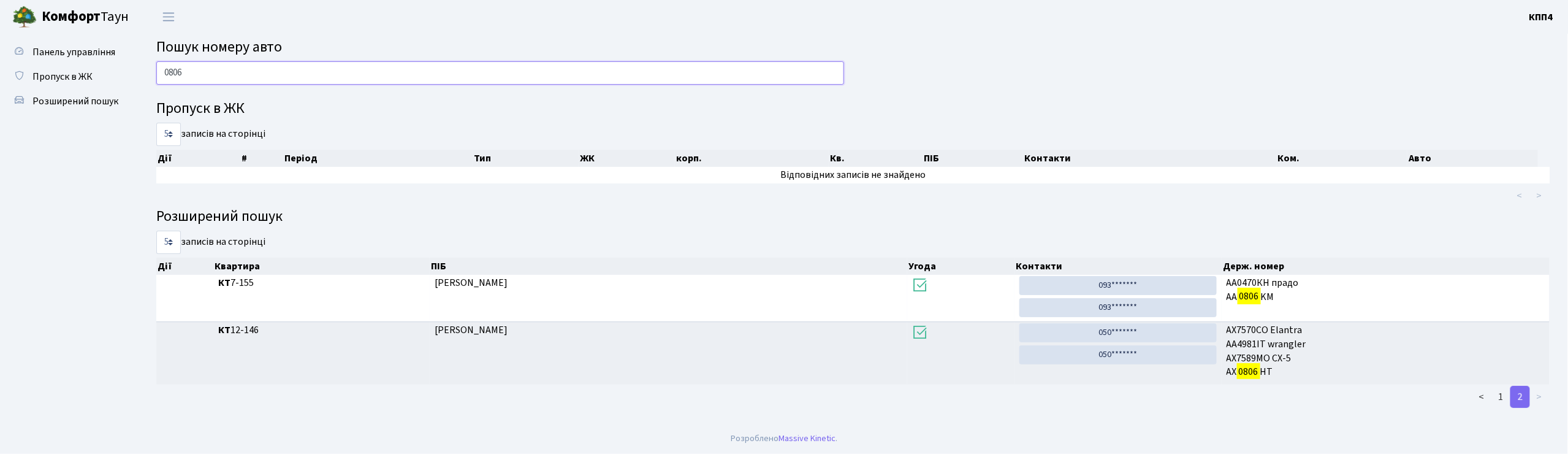
click at [240, 69] on input "0806" at bounding box center [500, 73] width 688 height 23
type input "0"
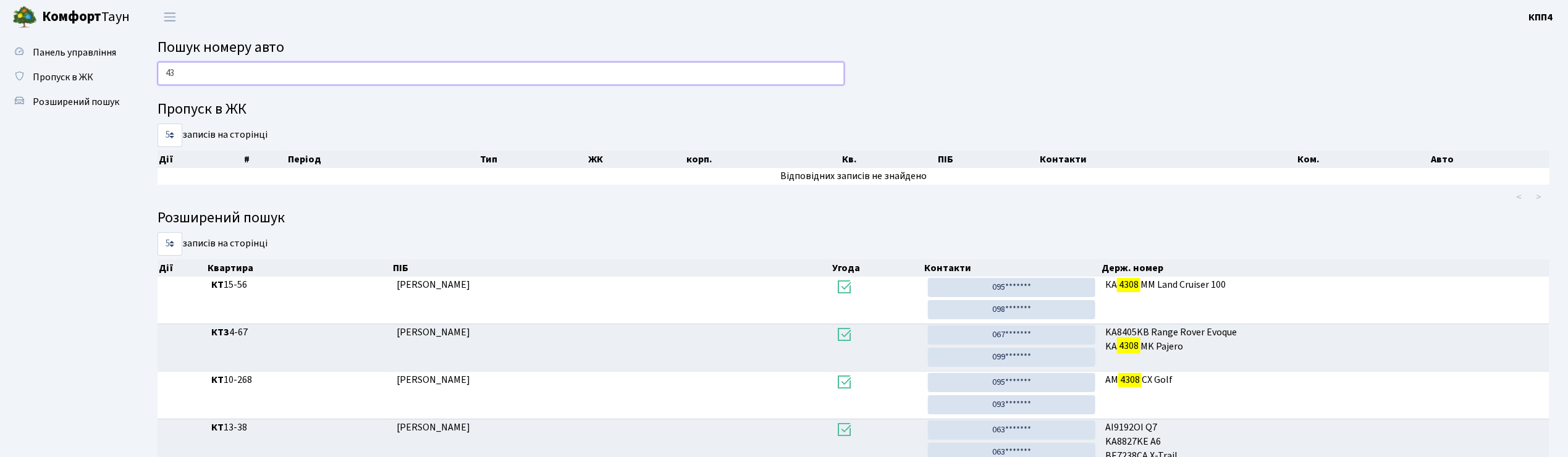
type input "4"
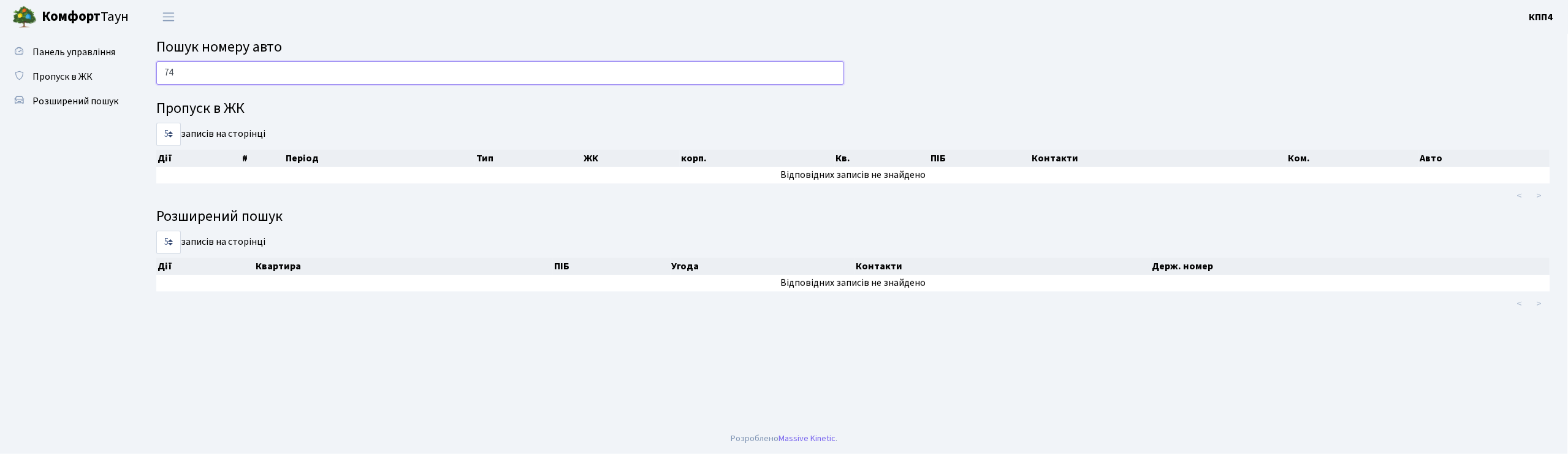
type input "7"
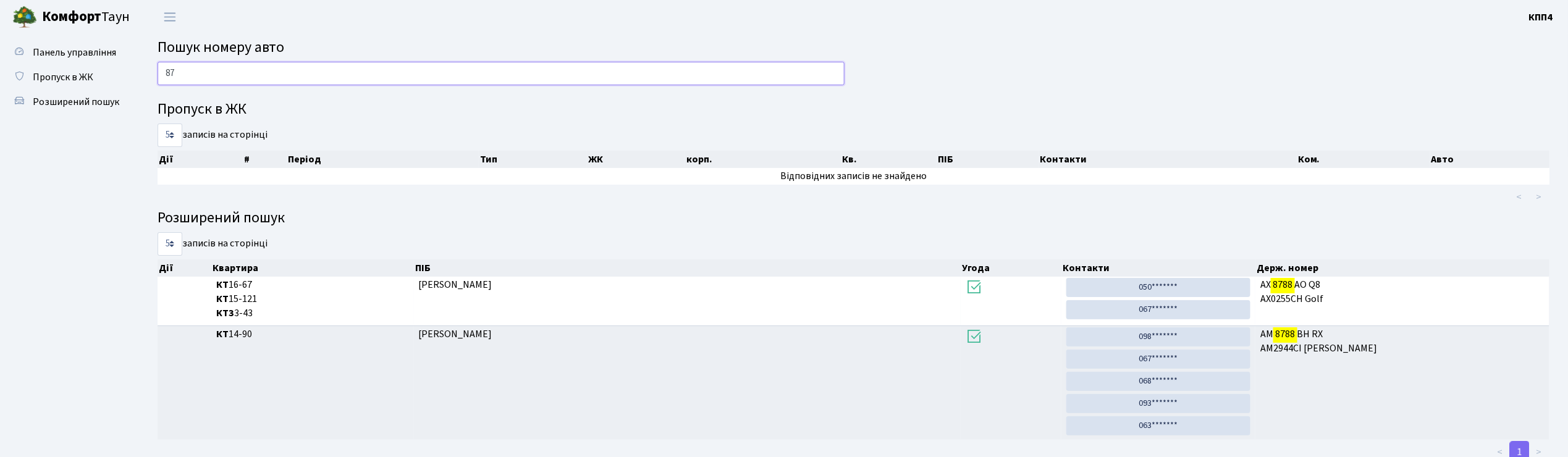
type input "8"
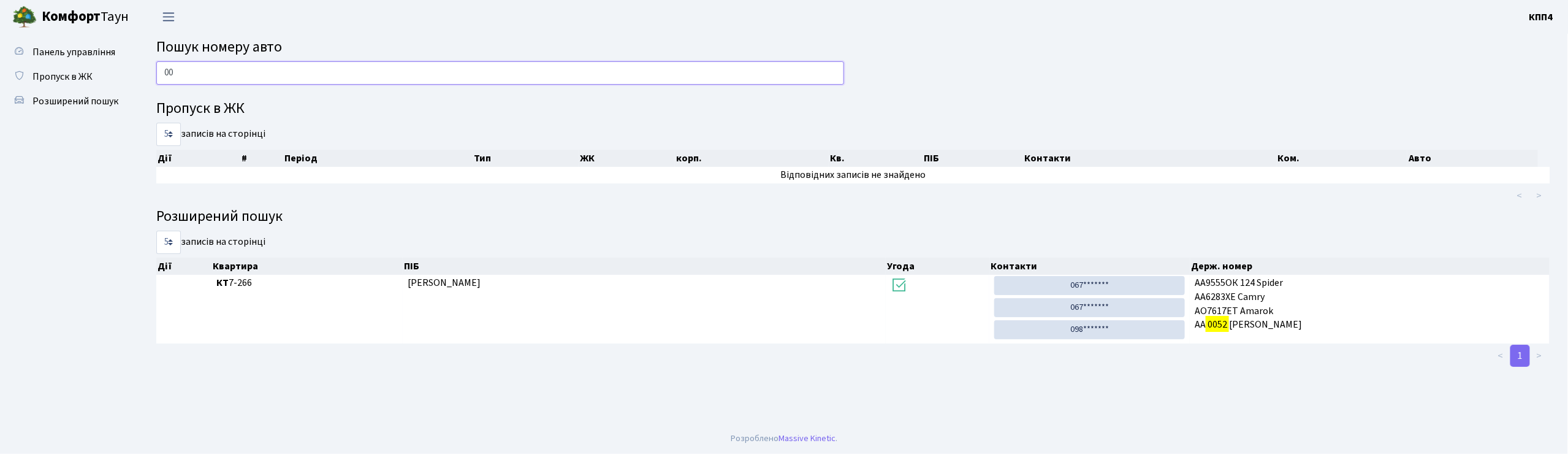
type input "0"
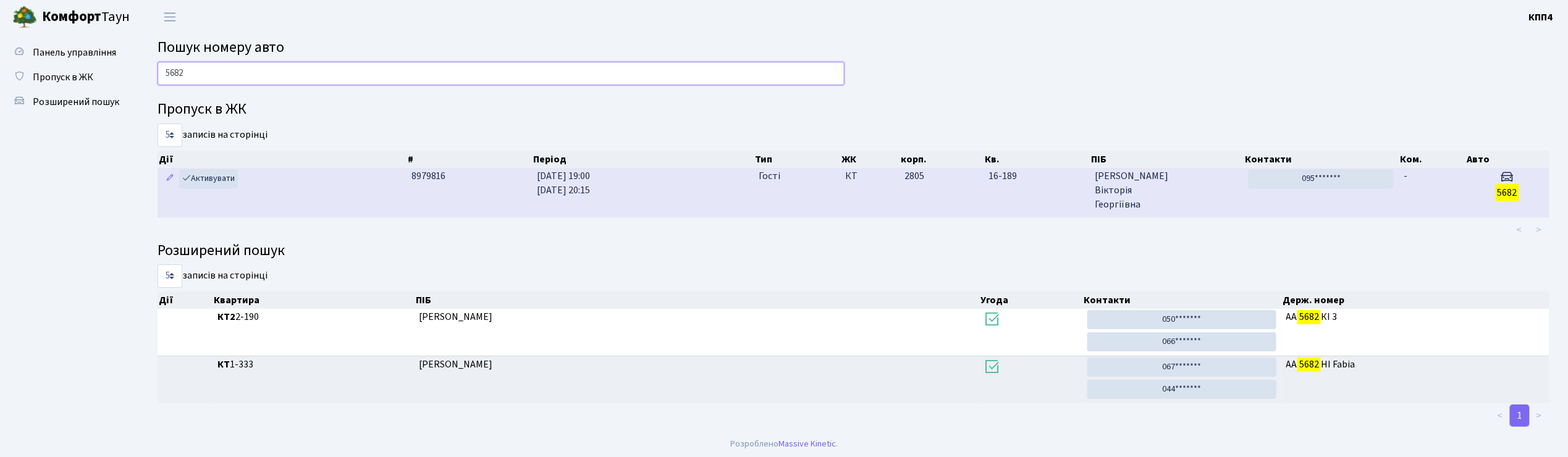
type input "5682"
click at [1168, 186] on span "Юрків Вікторія Георгіївна" at bounding box center [1166, 190] width 144 height 43
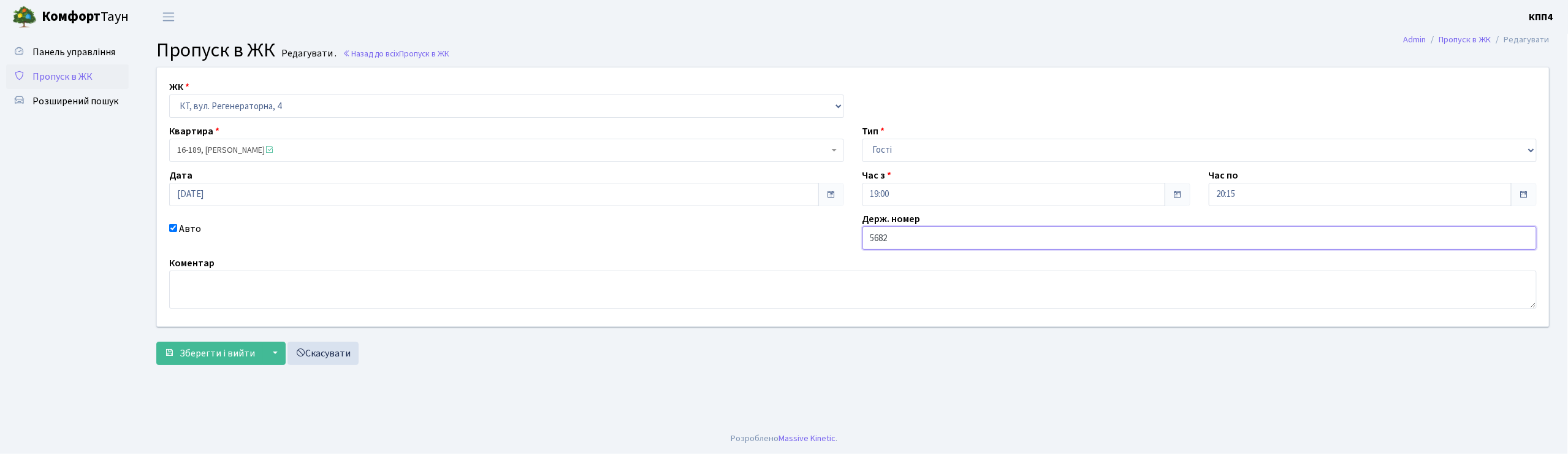
click at [868, 236] on input "5682" at bounding box center [1200, 238] width 675 height 23
click at [80, 53] on span "Панель управління" at bounding box center [74, 52] width 83 height 14
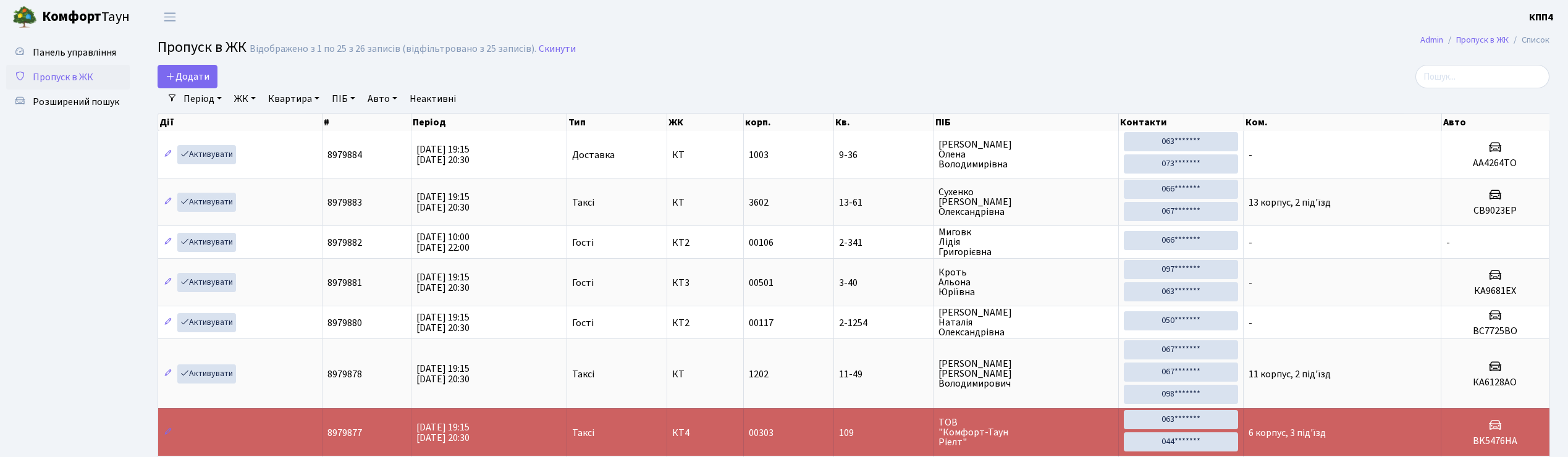
select select "25"
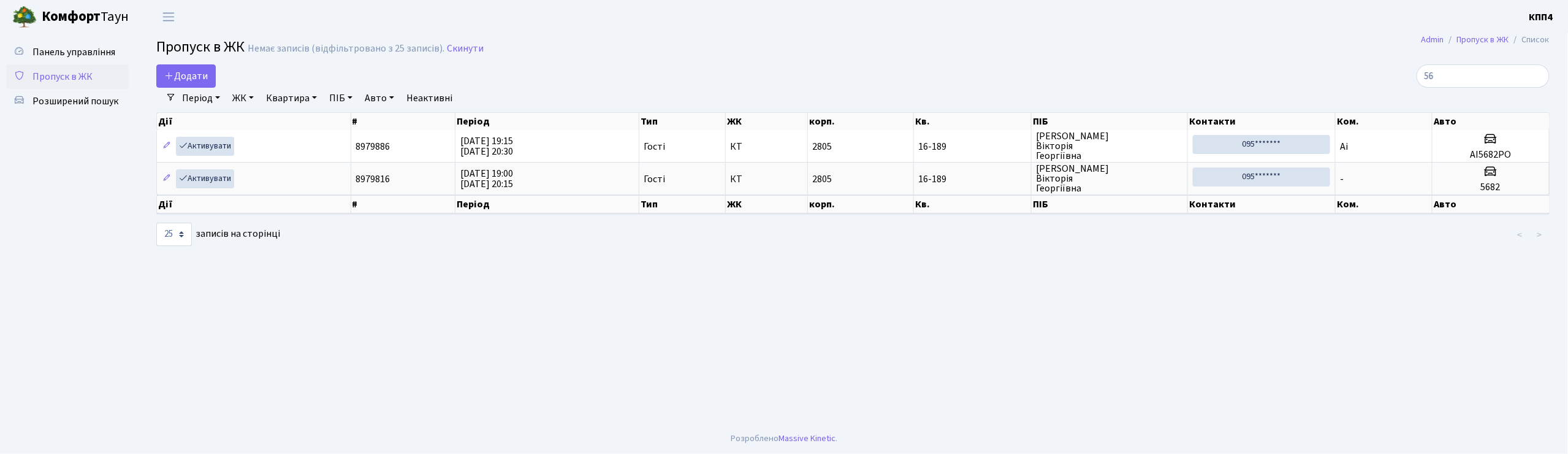
type input "5"
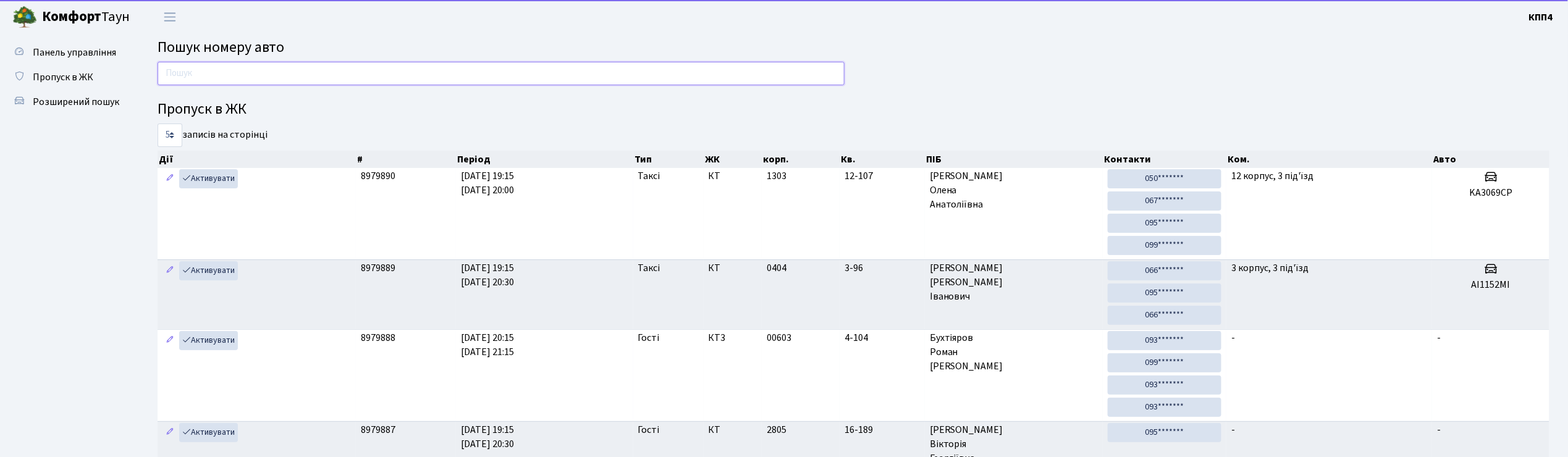
click at [185, 79] on input "text" at bounding box center [501, 73] width 687 height 23
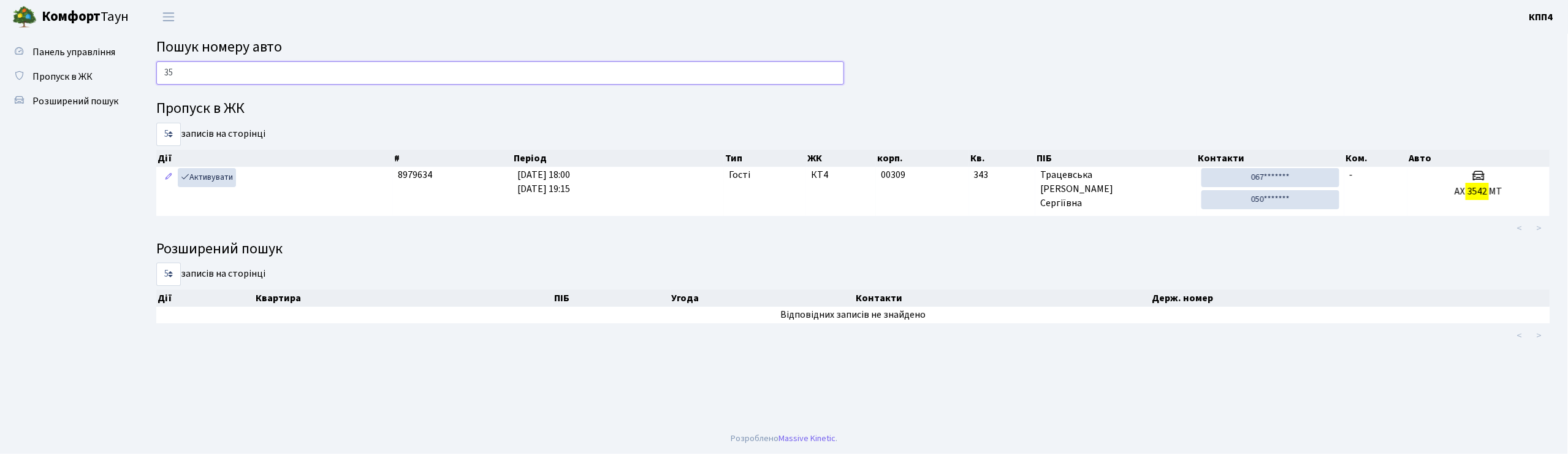
type input "3"
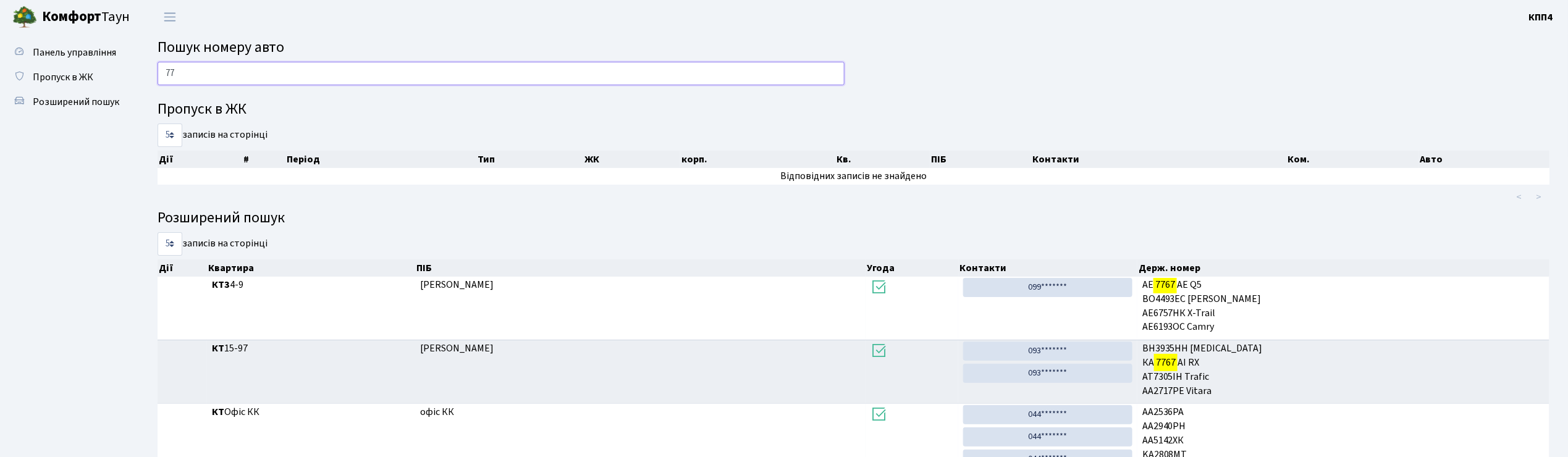
type input "7"
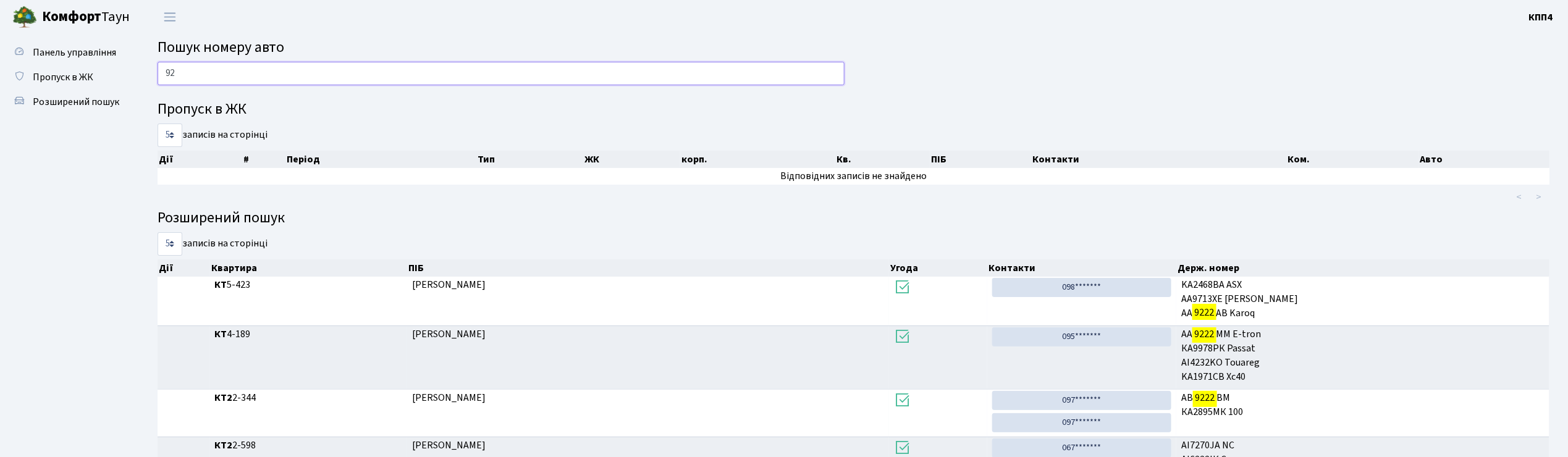
type input "9"
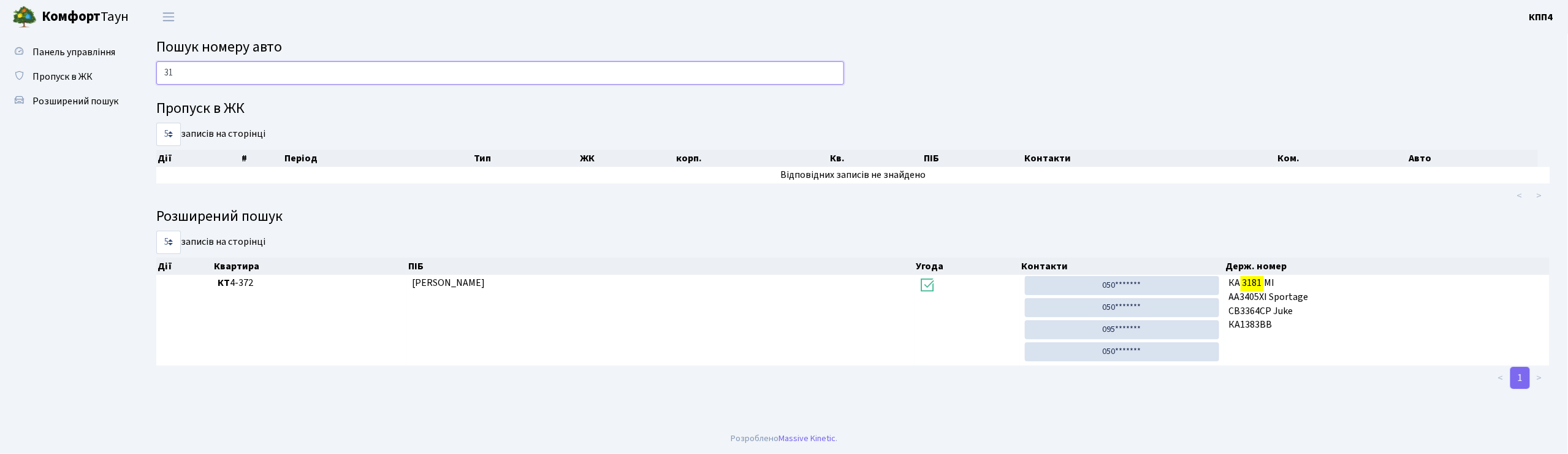
type input "3"
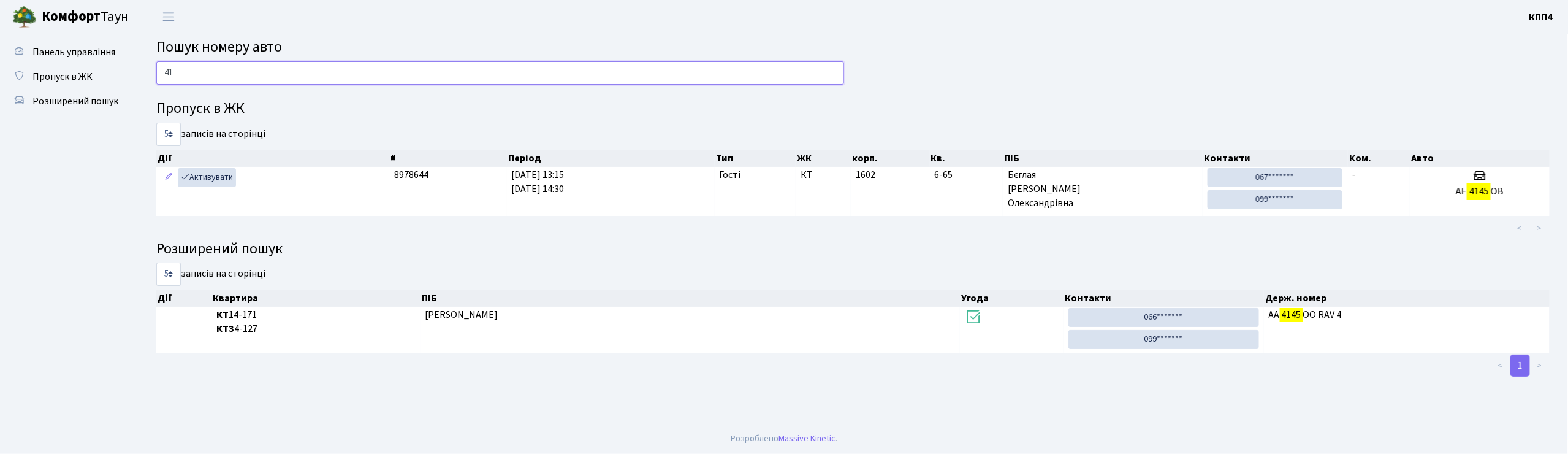
type input "4"
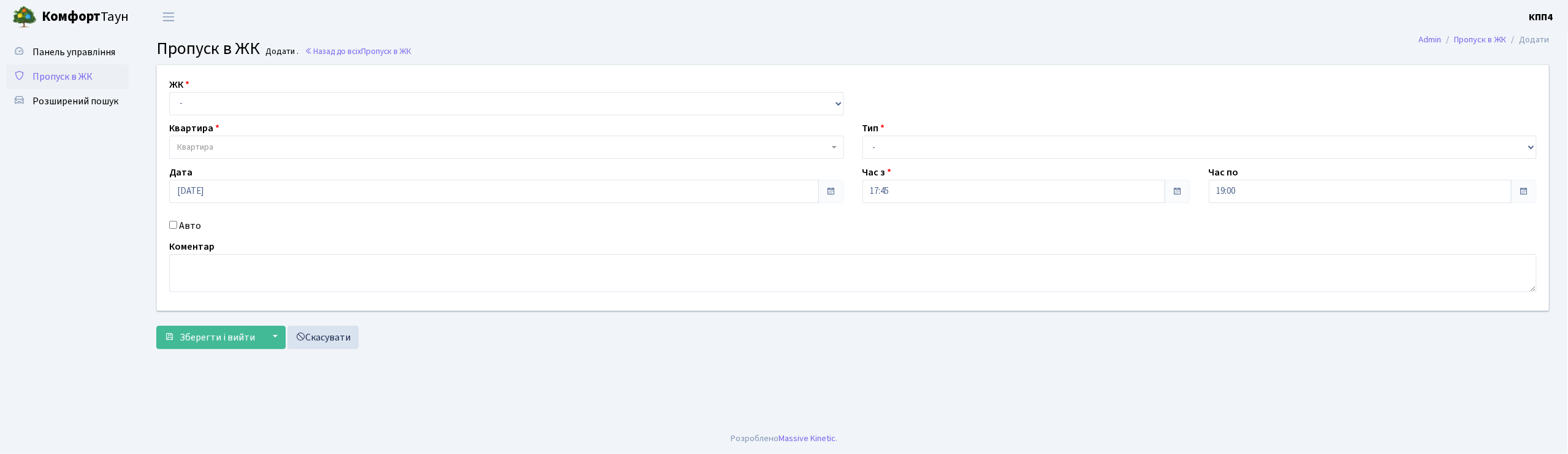
click at [173, 226] on input "Авто" at bounding box center [173, 224] width 8 height 8
checkbox input "true"
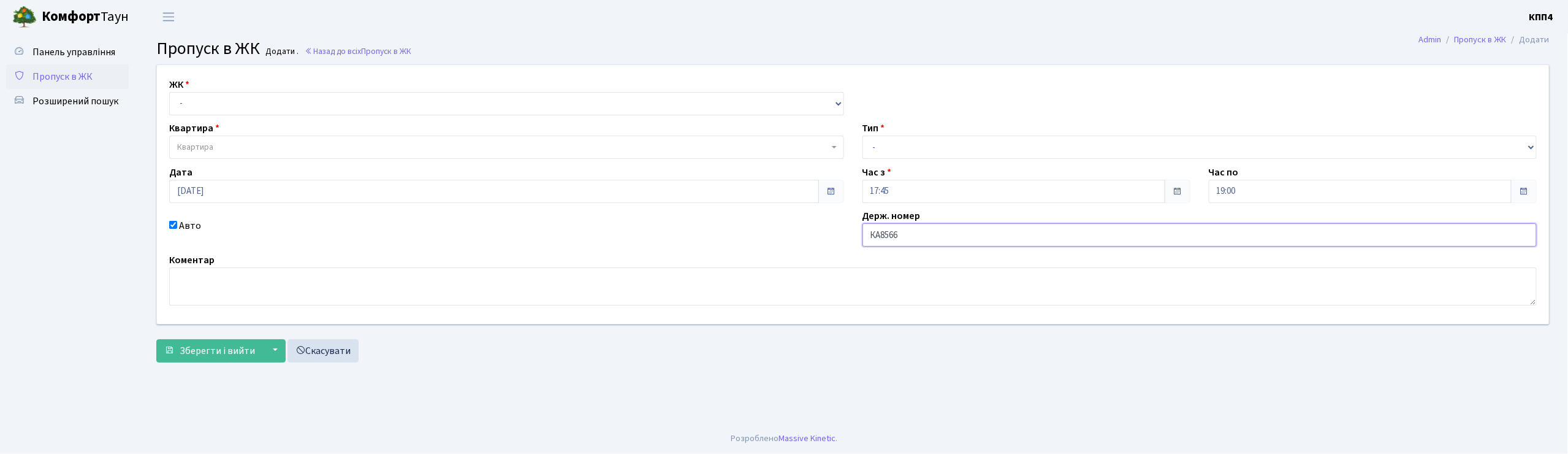
type input "КА8566ІН"
click at [233, 108] on select "- КТ, вул. Регенераторна, 4 КТ2, просп. Соборності, 17 КТ3, вул. Березнева, 16 …" at bounding box center [506, 104] width 675 height 23
select select "271"
click at [169, 92] on select "- КТ, вул. Регенераторна, 4 КТ2, просп. Соборності, 17 КТ3, вул. Березнева, 16 …" at bounding box center [506, 104] width 675 height 23
select select
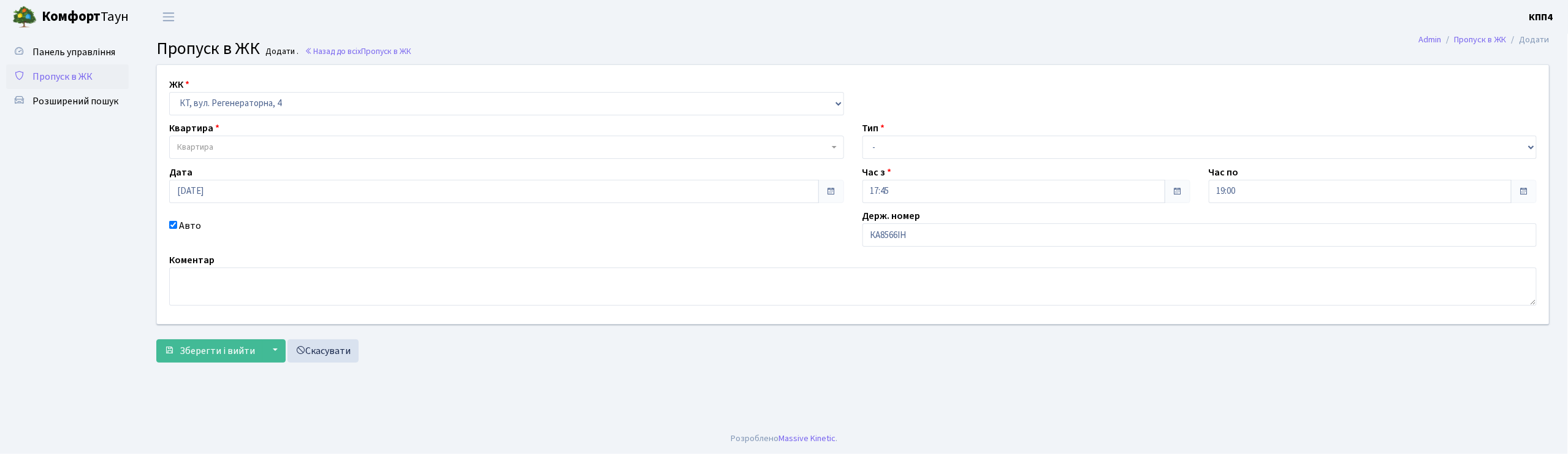
click at [235, 150] on span "Квартира" at bounding box center [503, 147] width 652 height 12
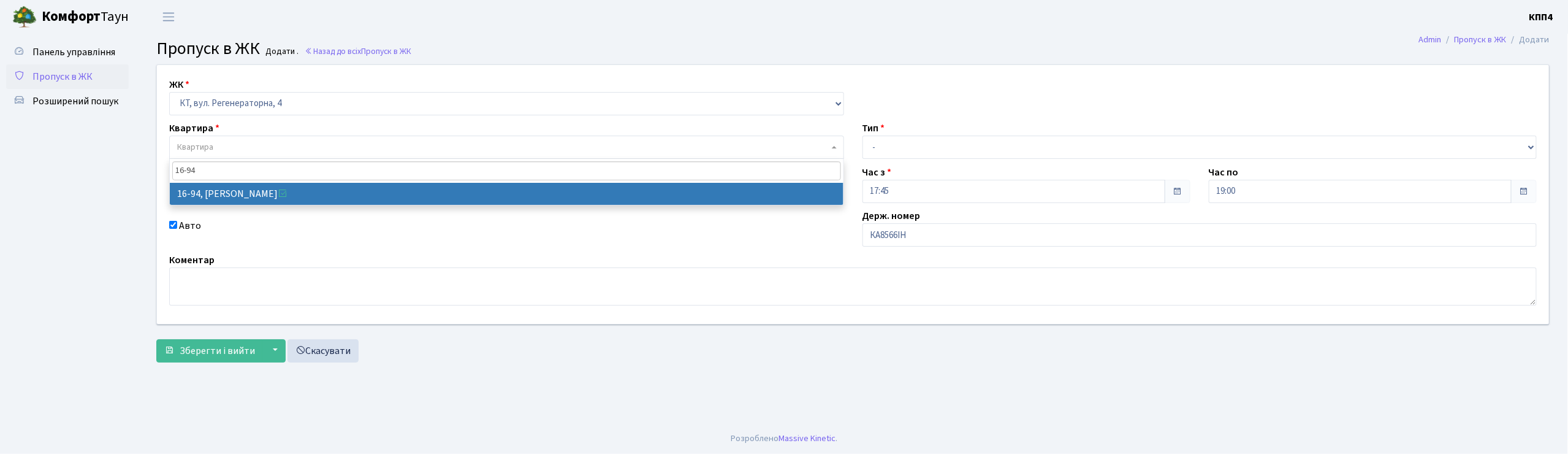
type input "16-94"
select select "8655"
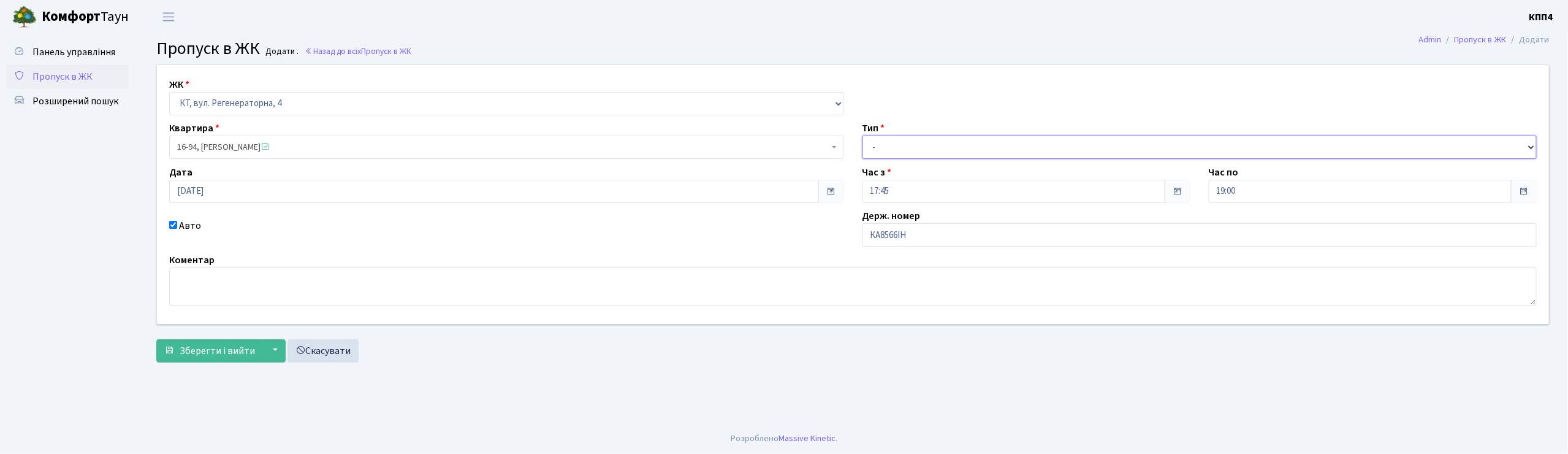
click at [878, 142] on select "- Доставка Таксі Гості Сервіс" at bounding box center [1200, 147] width 675 height 23
select select "2"
click at [862, 136] on select "- Доставка Таксі Гості Сервіс" at bounding box center [1200, 147] width 675 height 23
click at [217, 354] on span "Зберегти і вийти" at bounding box center [217, 350] width 75 height 14
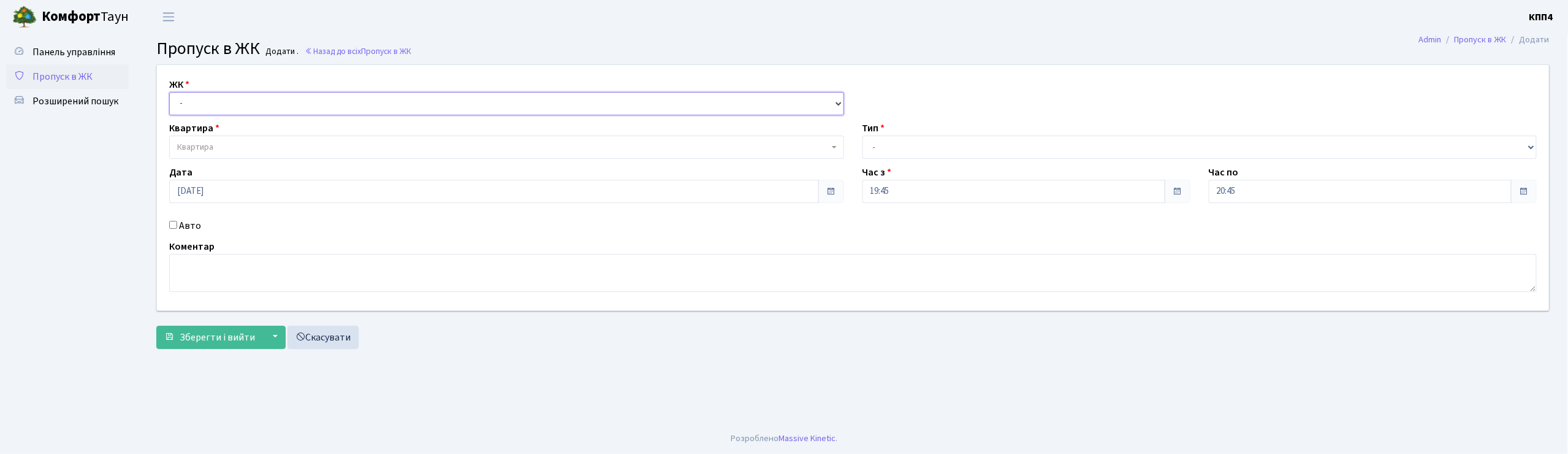
click at [199, 106] on select "- КТ, вул. Регенераторна, 4 КТ2, просп. [STREET_ADDRESS] [STREET_ADDRESS] [PERS…" at bounding box center [506, 104] width 675 height 23
select select "271"
click at [169, 92] on select "- КТ, вул. Регенераторна, 4 КТ2, просп. [STREET_ADDRESS] [STREET_ADDRESS] [PERS…" at bounding box center [506, 104] width 675 height 23
select select
click at [204, 138] on span "Квартира" at bounding box center [506, 147] width 675 height 23
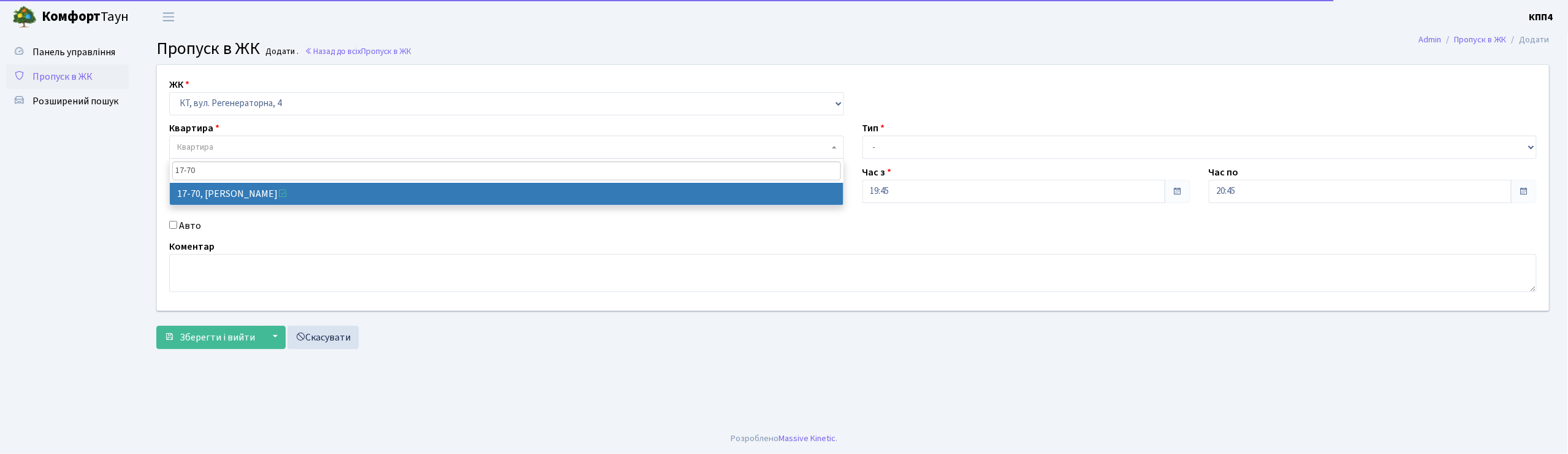
type input "17-70"
select select "9024"
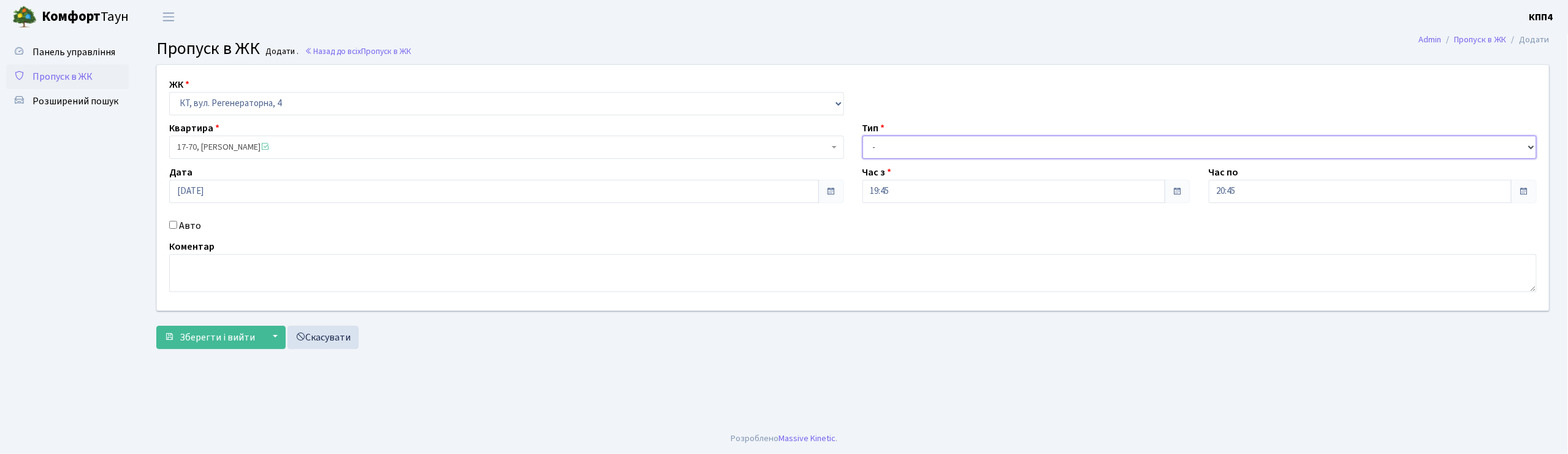
click at [943, 148] on select "- Доставка Таксі Гості Сервіс" at bounding box center [1200, 147] width 675 height 23
select select "1"
click at [862, 136] on select "- Доставка Таксі Гості Сервіс" at bounding box center [1200, 147] width 675 height 23
click at [193, 341] on span "Зберегти і вийти" at bounding box center [217, 337] width 75 height 14
